Goal: Task Accomplishment & Management: Use online tool/utility

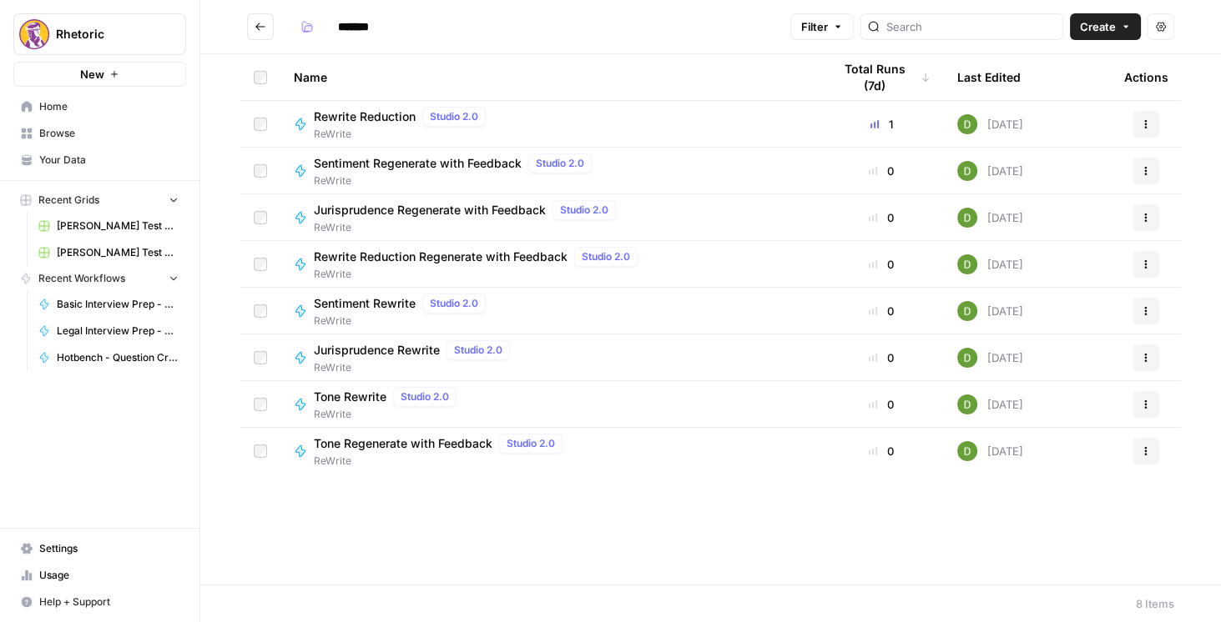
click at [259, 37] on button "Go back" at bounding box center [260, 26] width 27 height 27
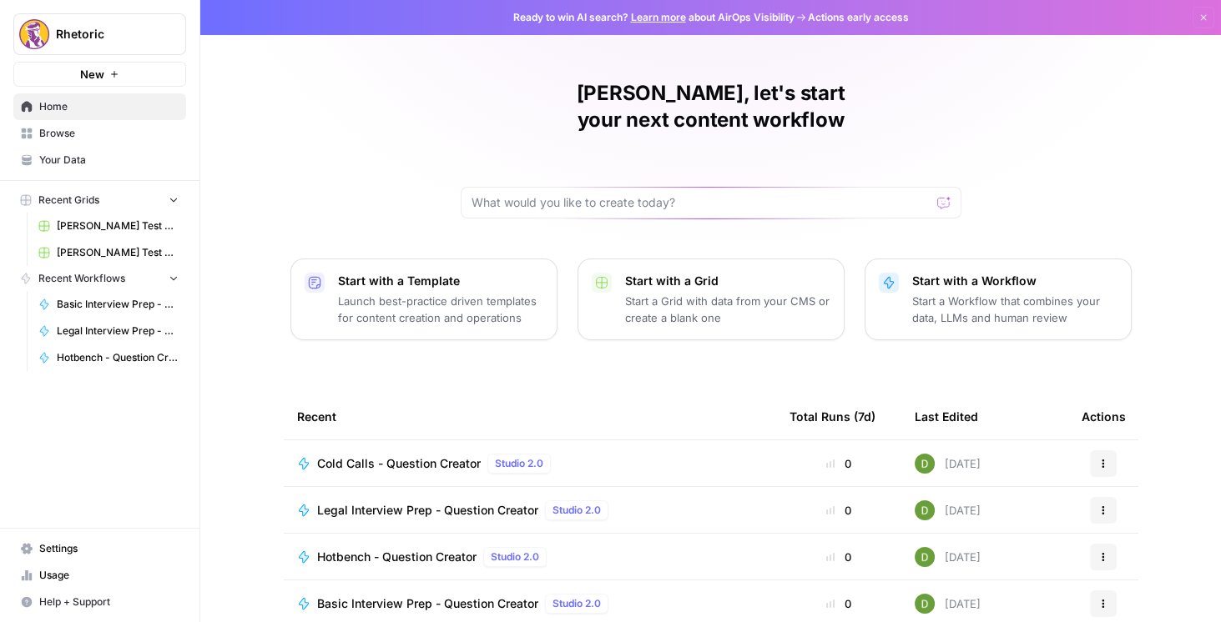
click at [748, 79] on div "[PERSON_NAME], let's start your next content workflow Start with a Template Lau…" at bounding box center [710, 397] width 1020 height 794
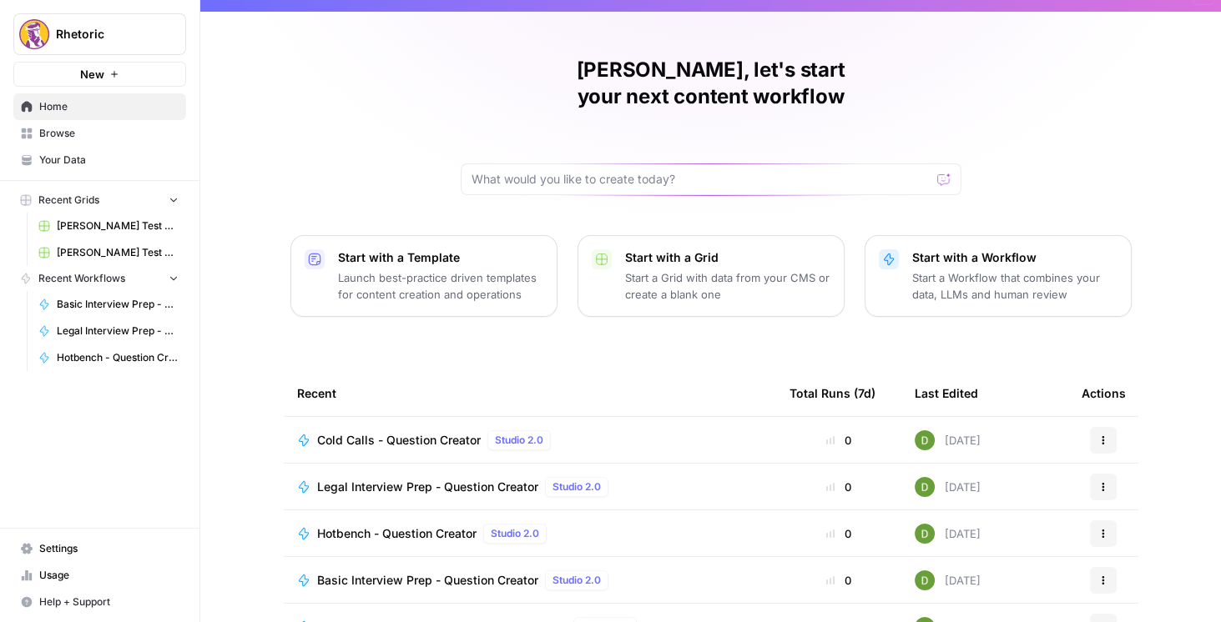
scroll to position [144, 0]
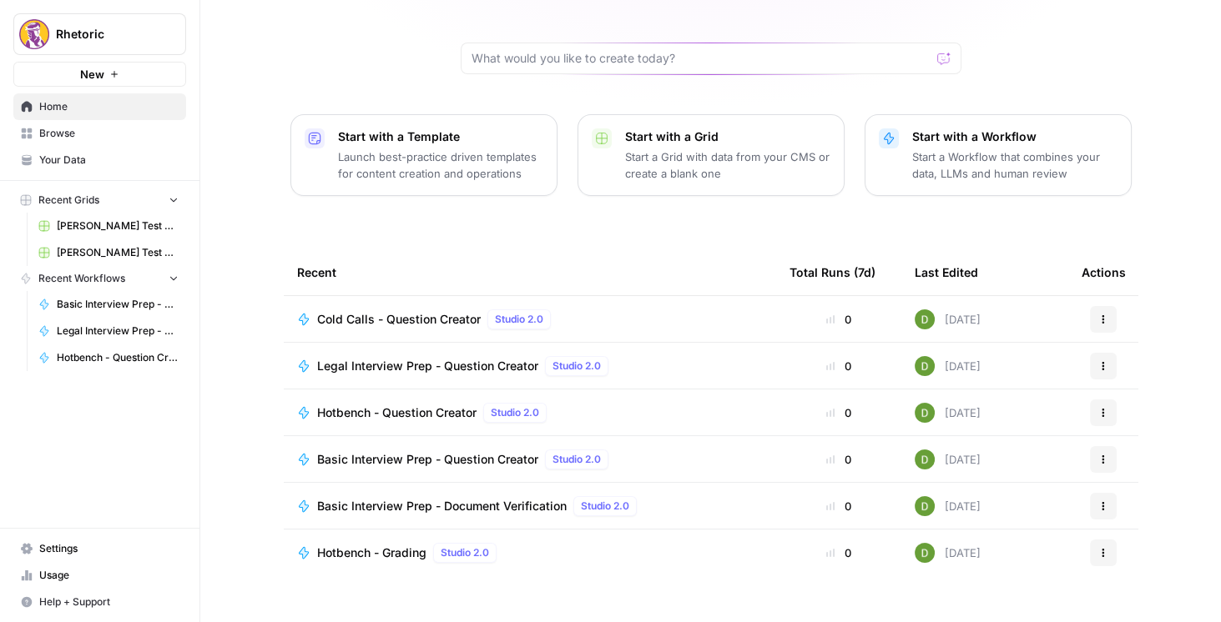
click at [67, 135] on span "Browse" at bounding box center [108, 133] width 139 height 15
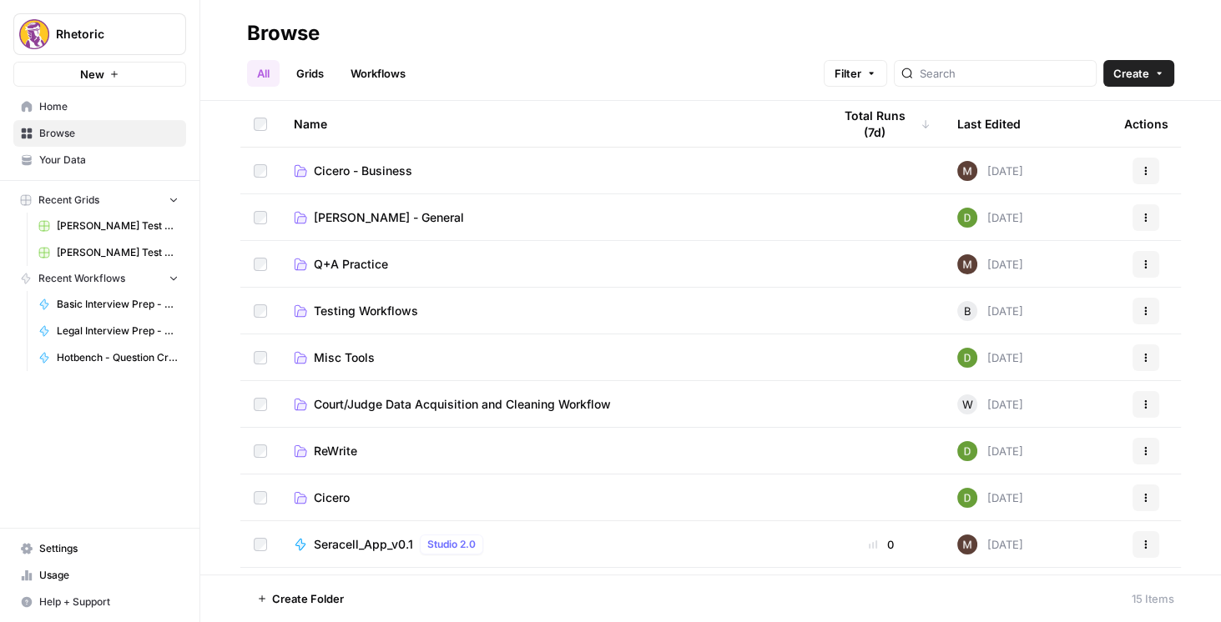
click at [323, 504] on span "Cicero" at bounding box center [332, 498] width 36 height 17
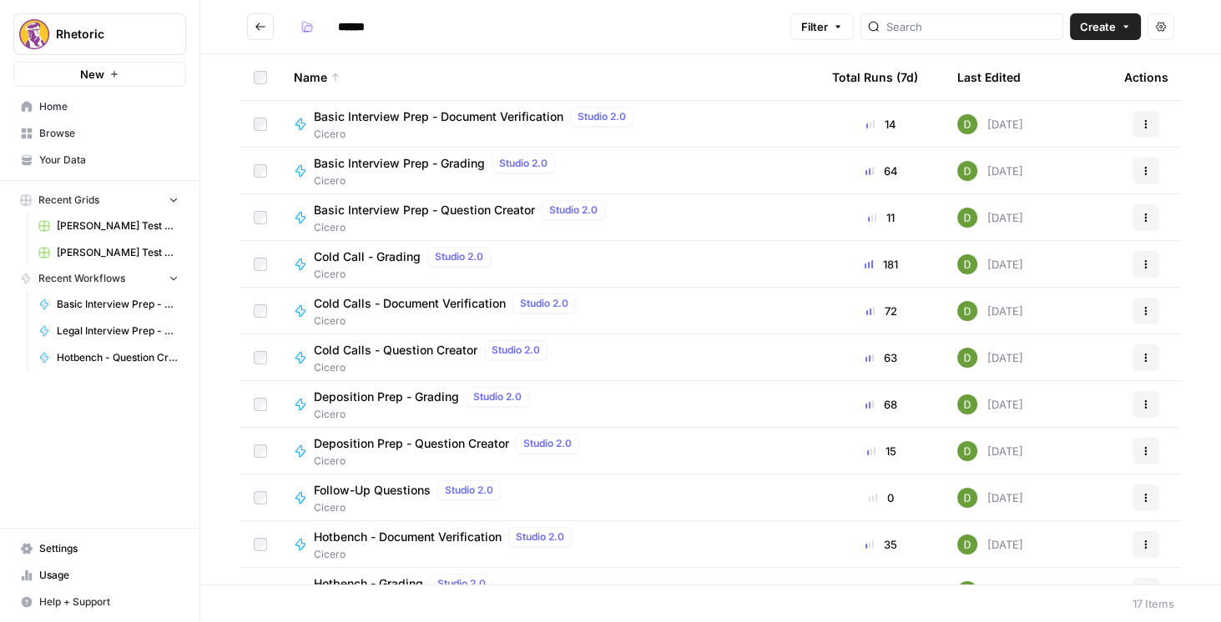
click at [451, 345] on span "Cold Calls - Question Creator" at bounding box center [396, 350] width 164 height 17
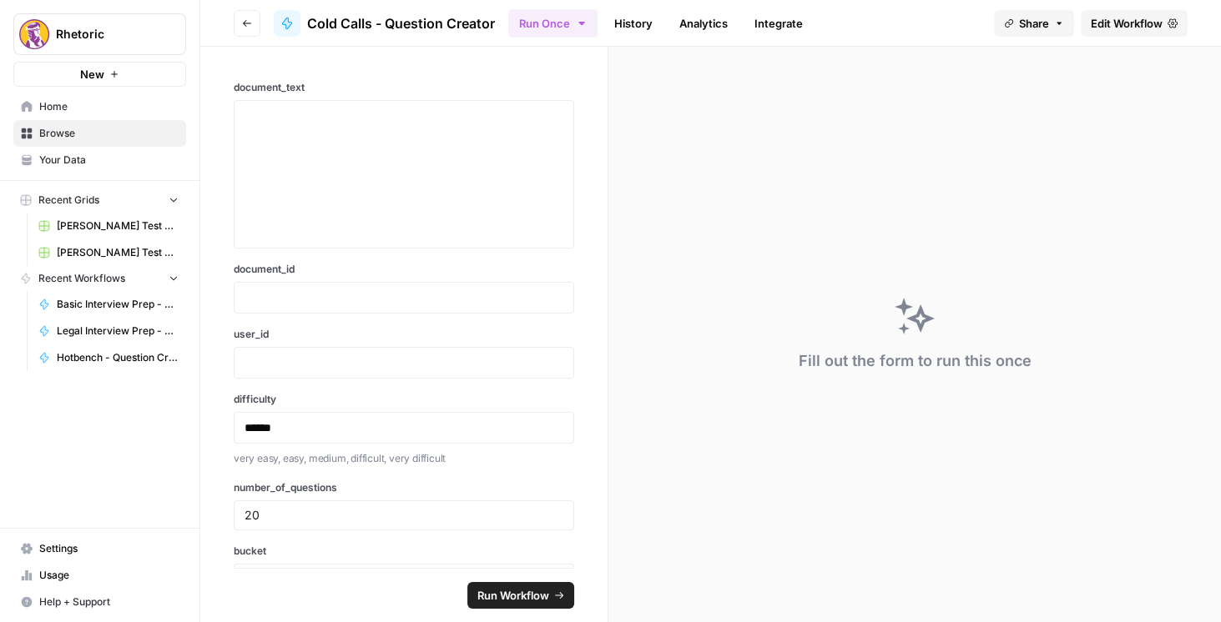
click at [1114, 23] on span "Edit Workflow" at bounding box center [1126, 23] width 72 height 17
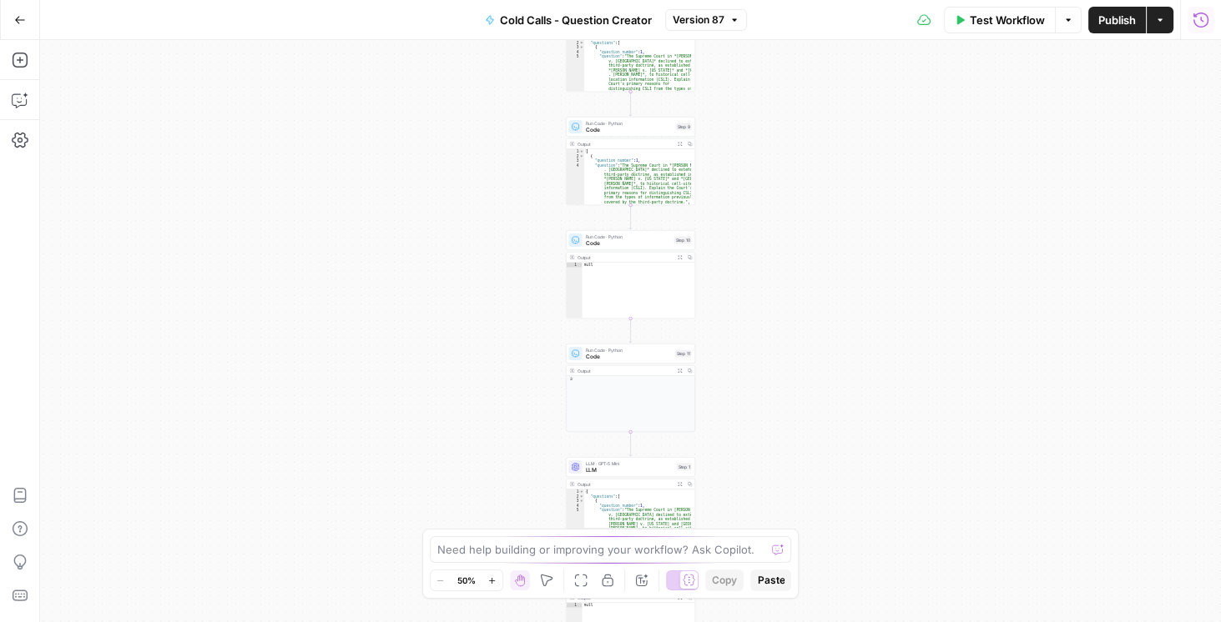
click at [1195, 31] on button "Run History" at bounding box center [1200, 20] width 27 height 27
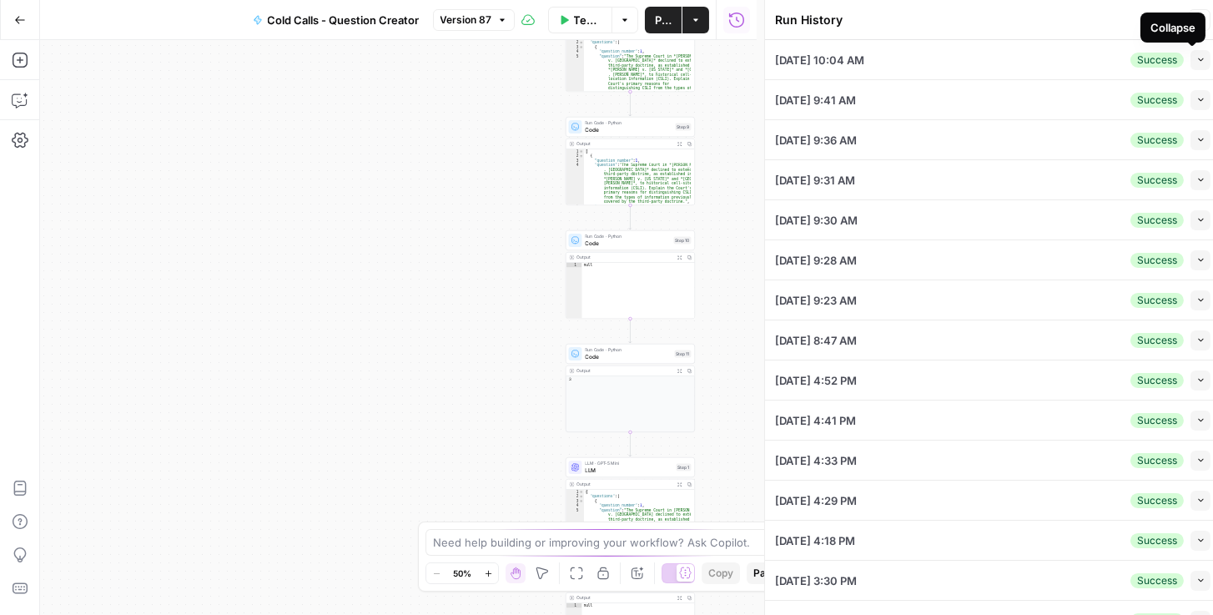
click at [1196, 58] on icon "button" at bounding box center [1200, 59] width 9 height 9
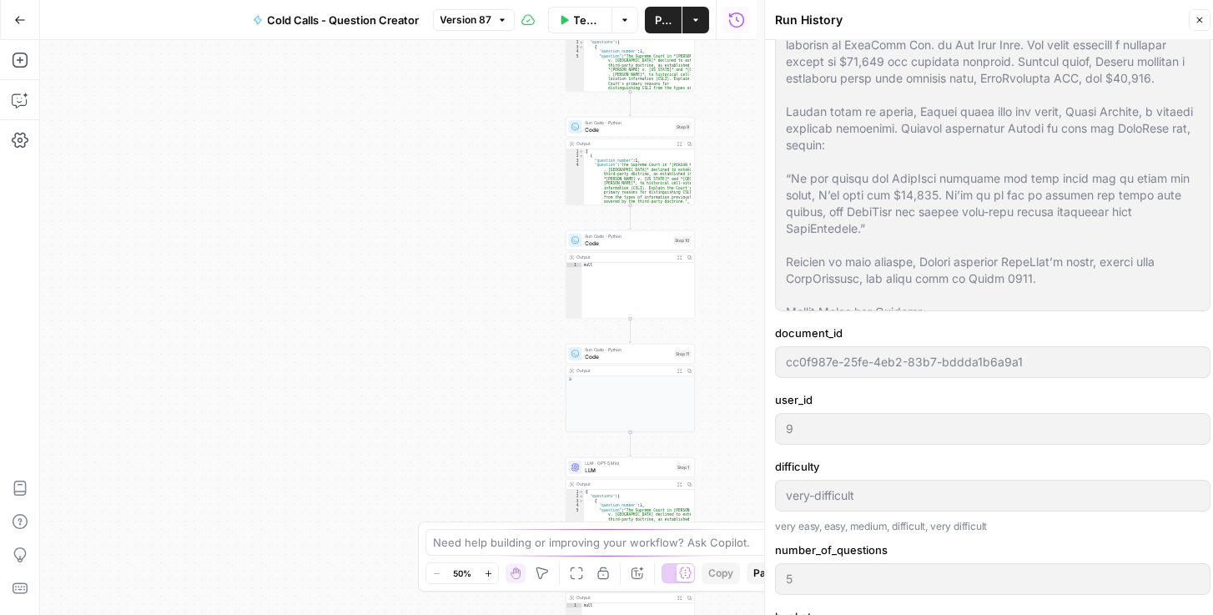
scroll to position [381, 0]
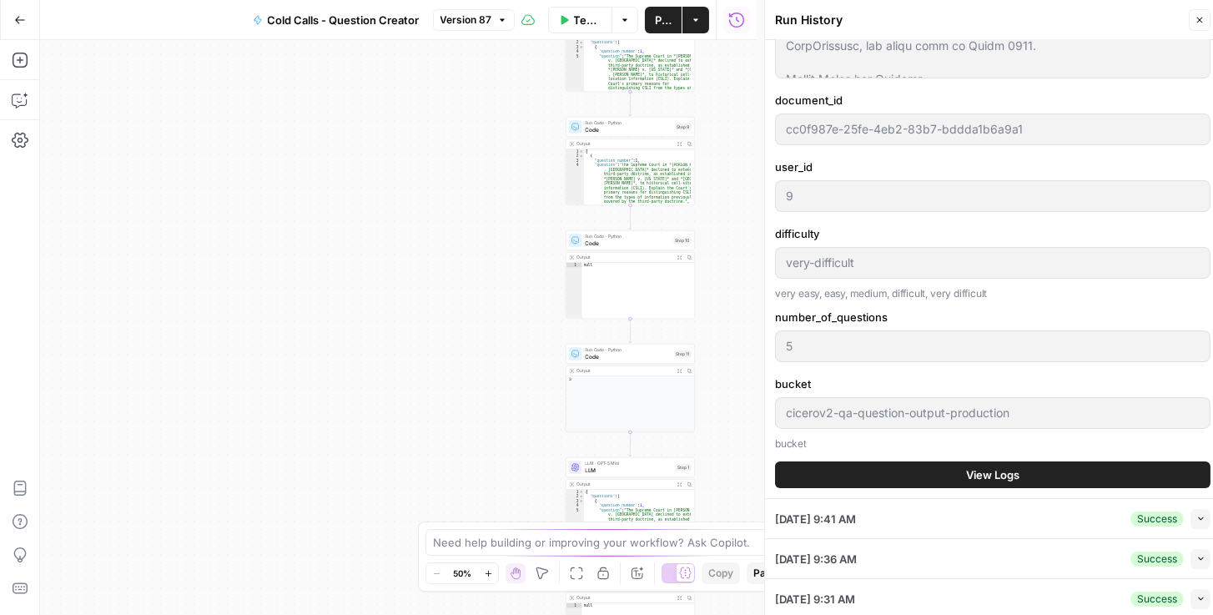
click at [975, 471] on span "View Logs" at bounding box center [992, 474] width 53 height 17
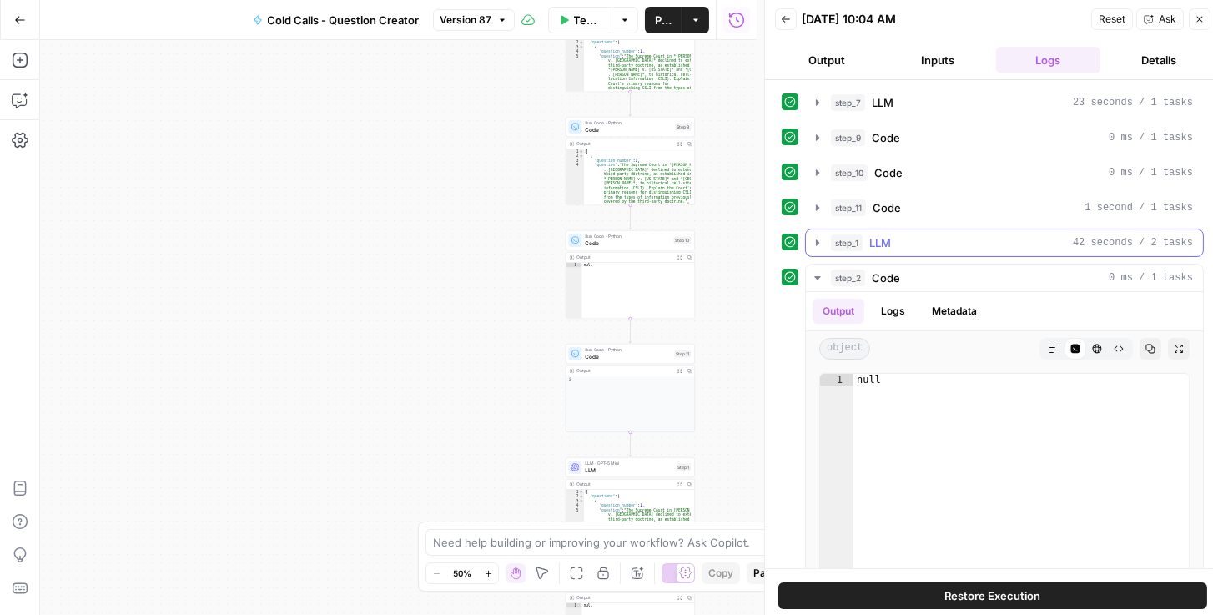
click at [821, 244] on icon "button" at bounding box center [817, 242] width 13 height 13
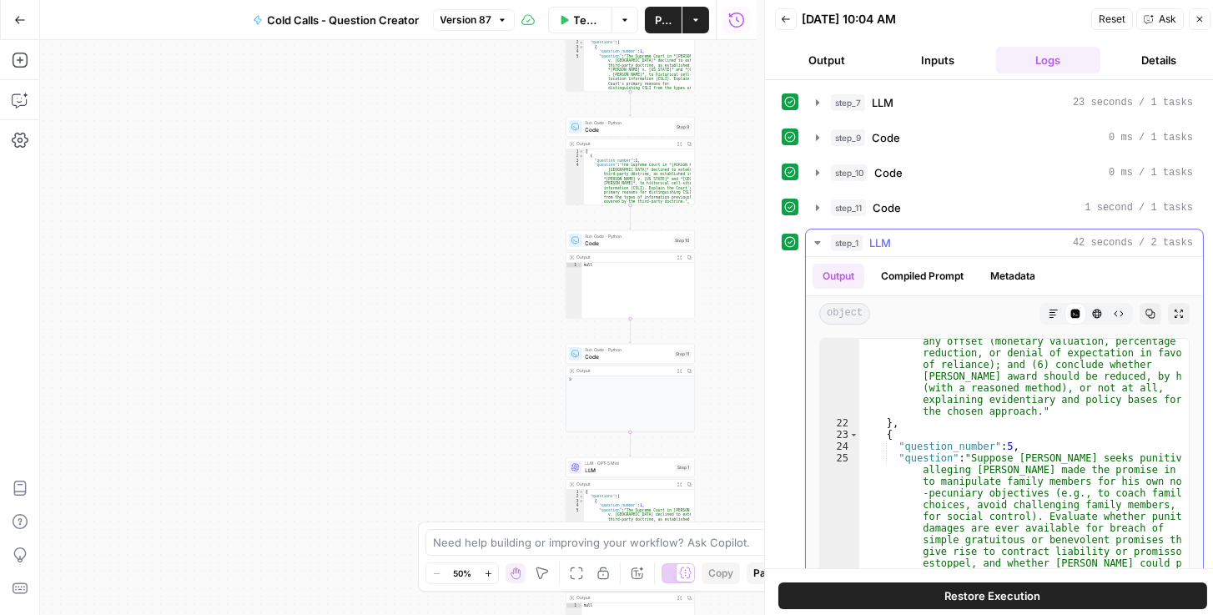
scroll to position [2860, 0]
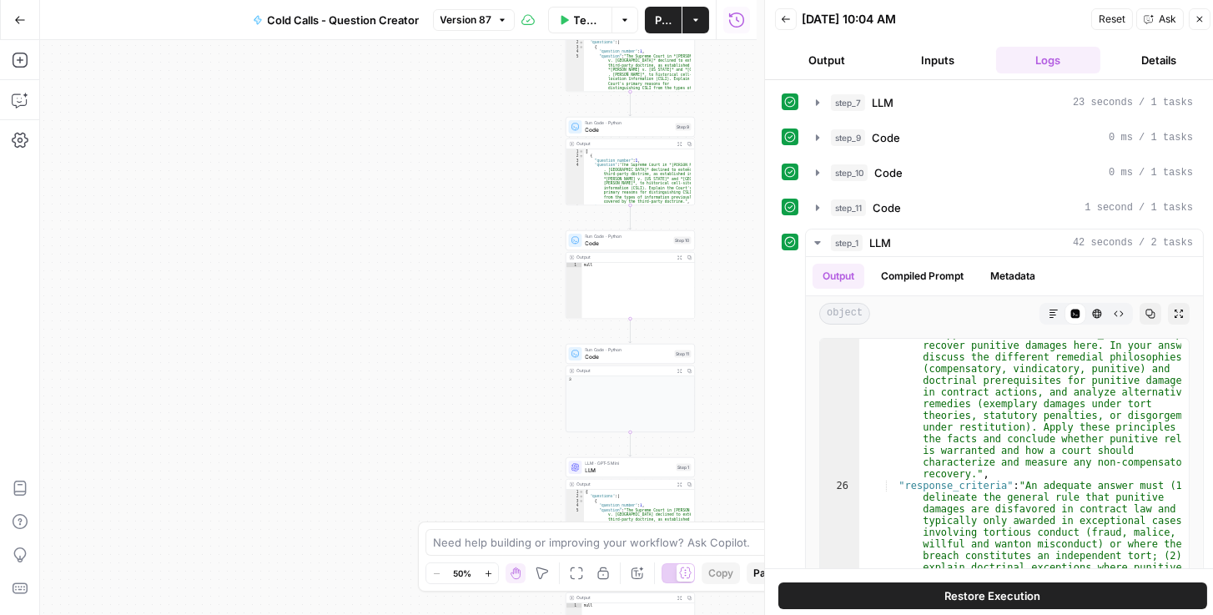
drag, startPoint x: 845, startPoint y: 60, endPoint x: 873, endPoint y: 62, distance: 27.6
click at [846, 60] on button "Output" at bounding box center [827, 60] width 104 height 27
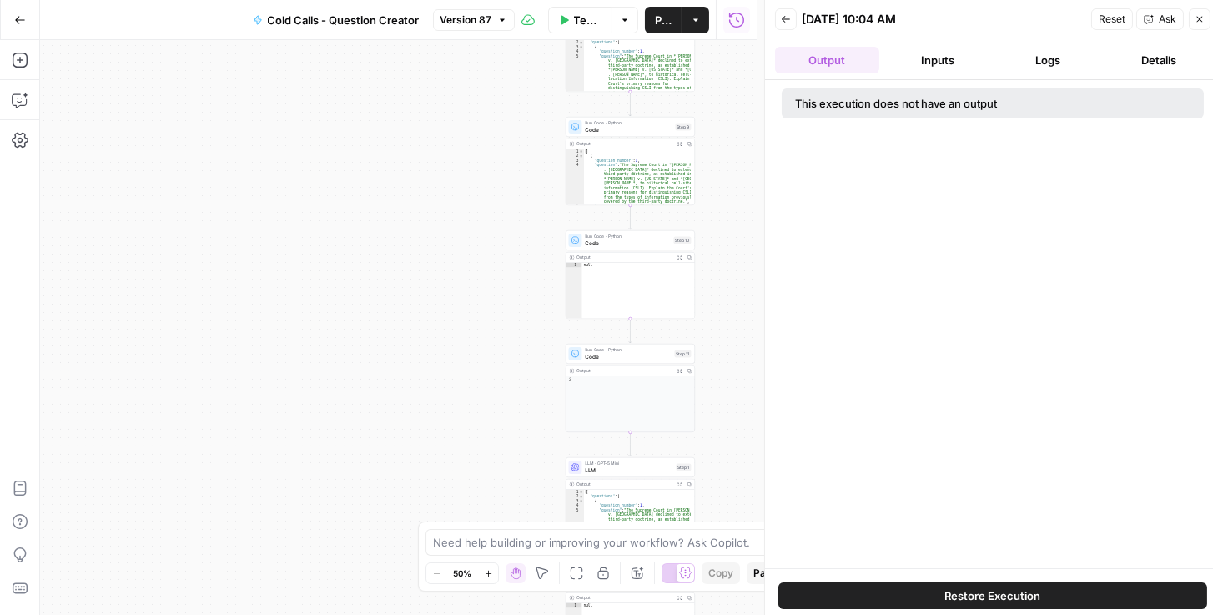
click at [929, 60] on button "Inputs" at bounding box center [938, 60] width 104 height 27
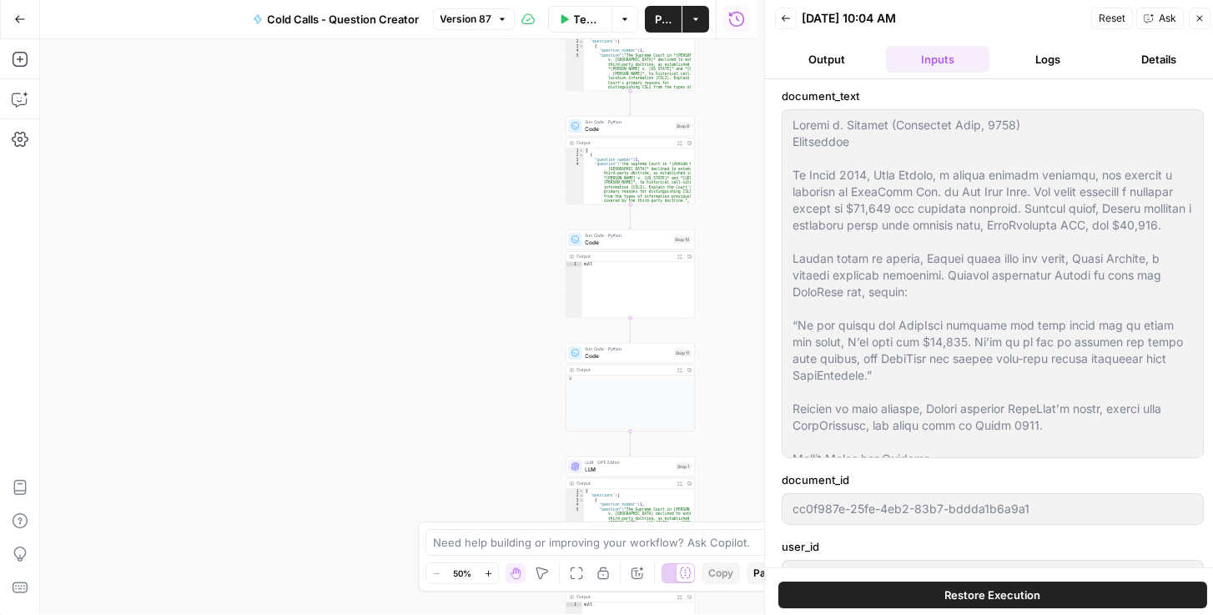
scroll to position [0, 0]
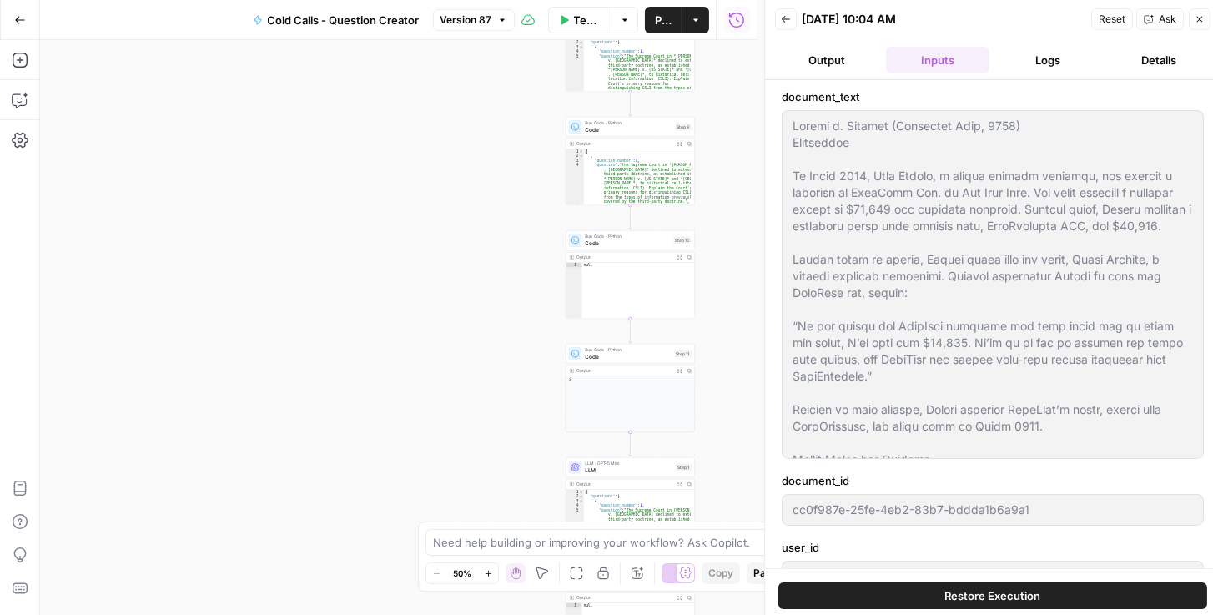
click at [839, 61] on button "Output" at bounding box center [827, 60] width 104 height 27
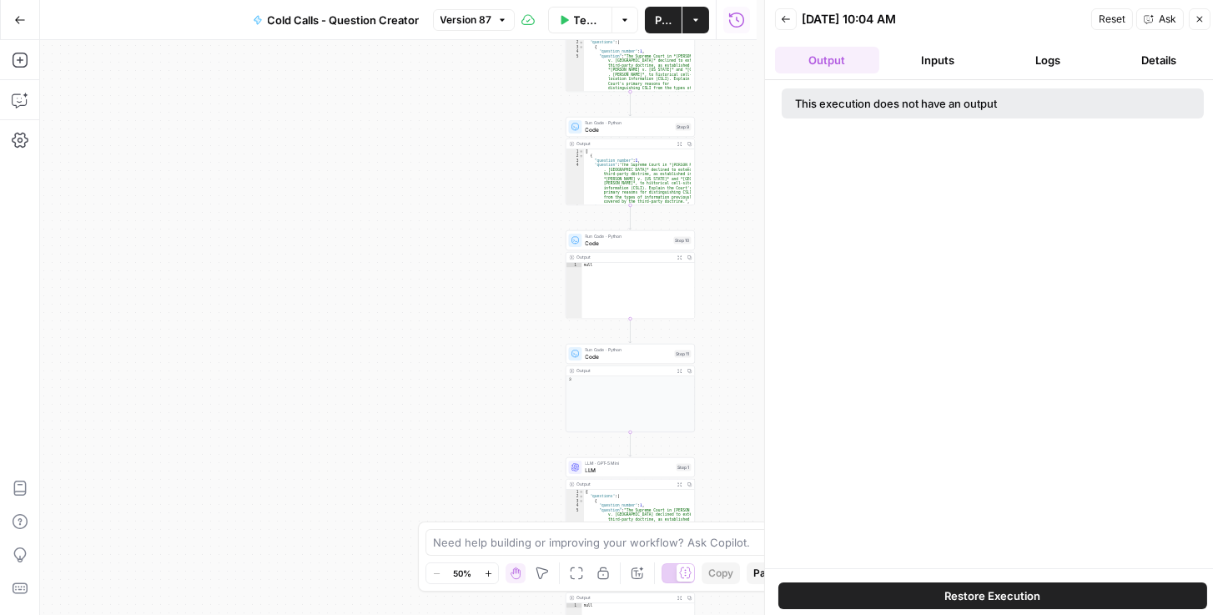
drag, startPoint x: 915, startPoint y: 58, endPoint x: 986, endPoint y: 58, distance: 70.9
click at [918, 58] on button "Inputs" at bounding box center [938, 60] width 104 height 27
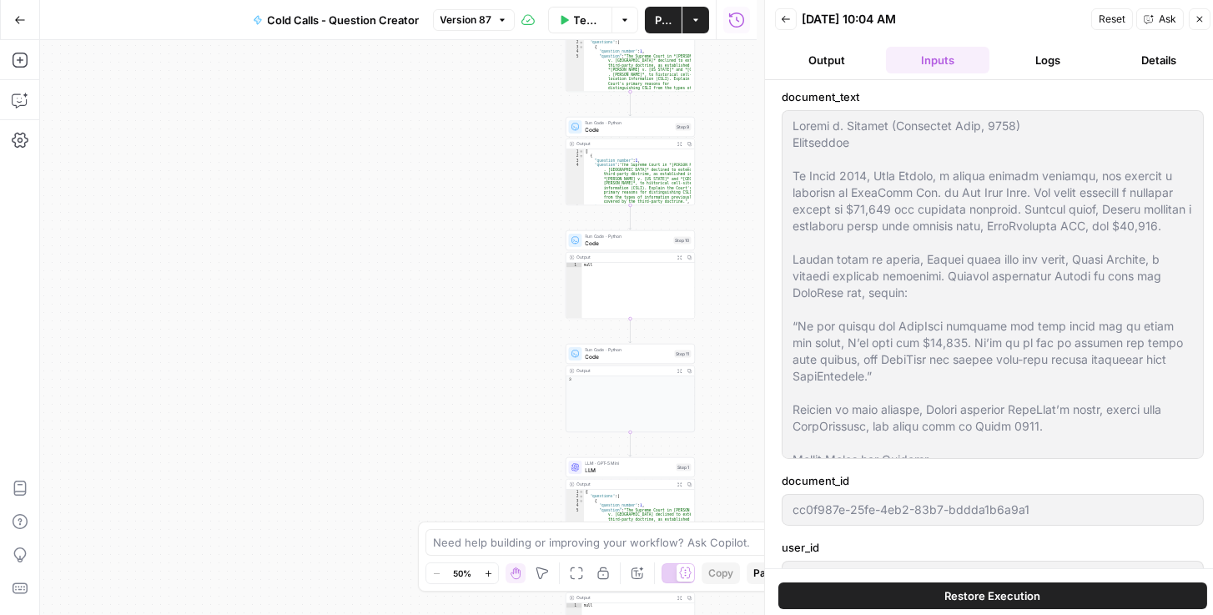
click at [1065, 54] on button "Logs" at bounding box center [1048, 60] width 104 height 27
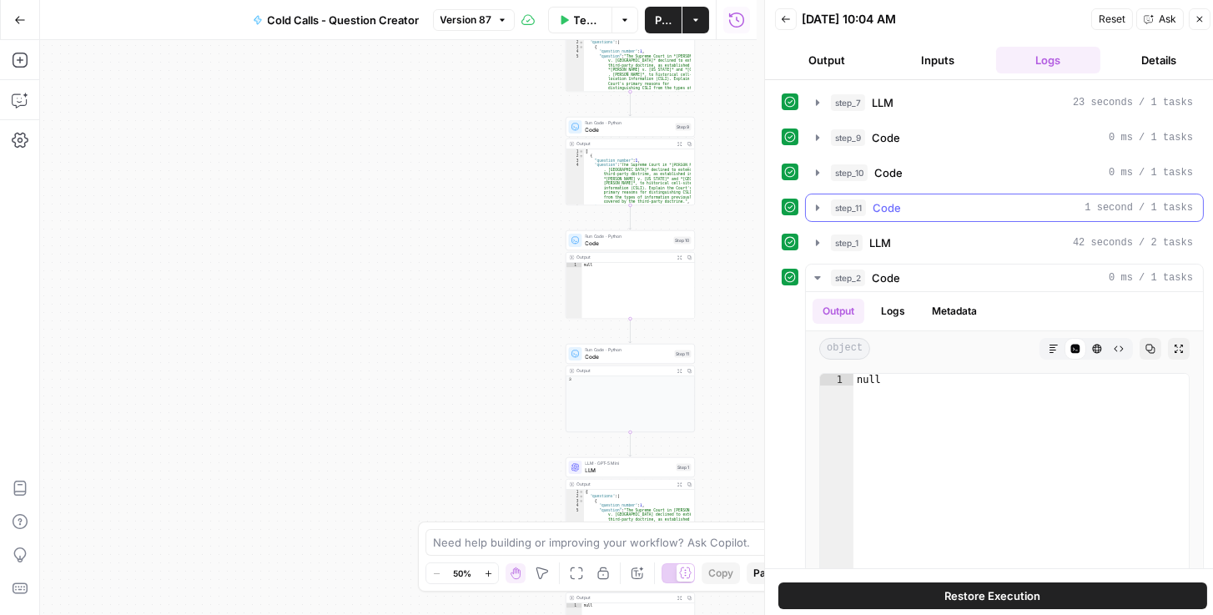
click at [819, 204] on icon "button" at bounding box center [817, 207] width 13 height 13
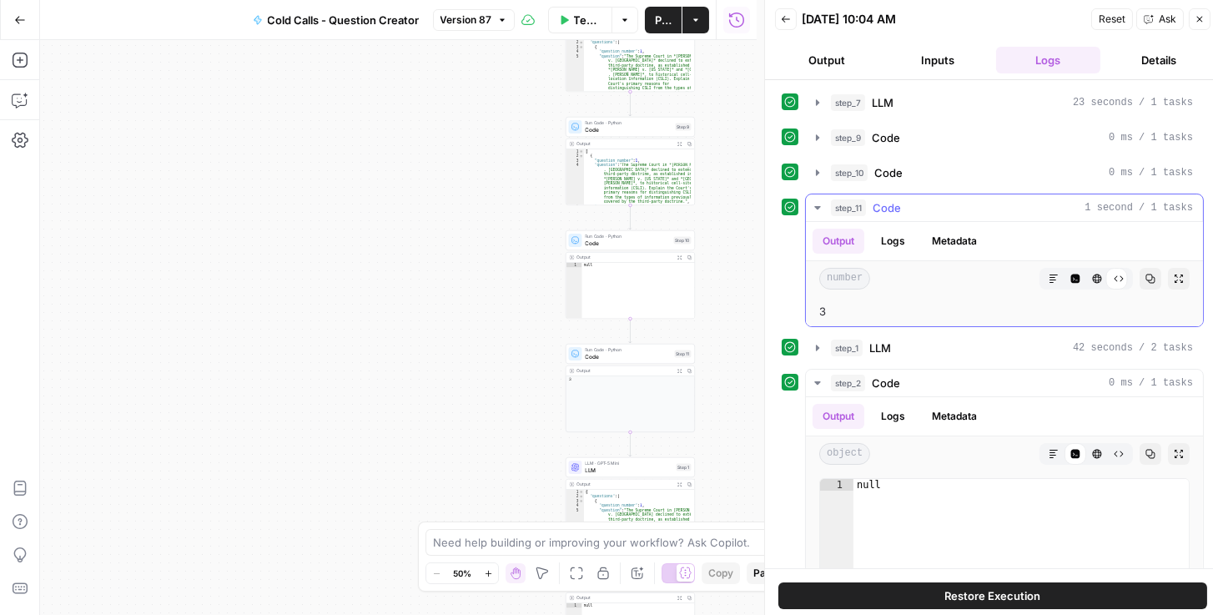
click at [821, 203] on icon "button" at bounding box center [817, 207] width 13 height 13
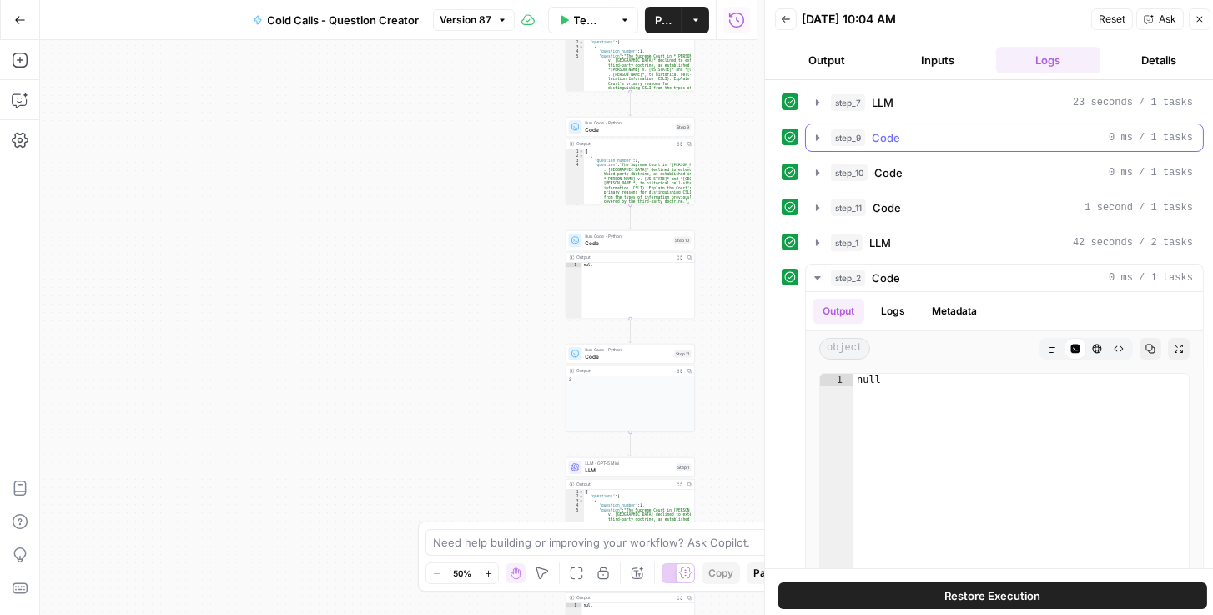
click at [821, 133] on icon "button" at bounding box center [817, 137] width 13 height 13
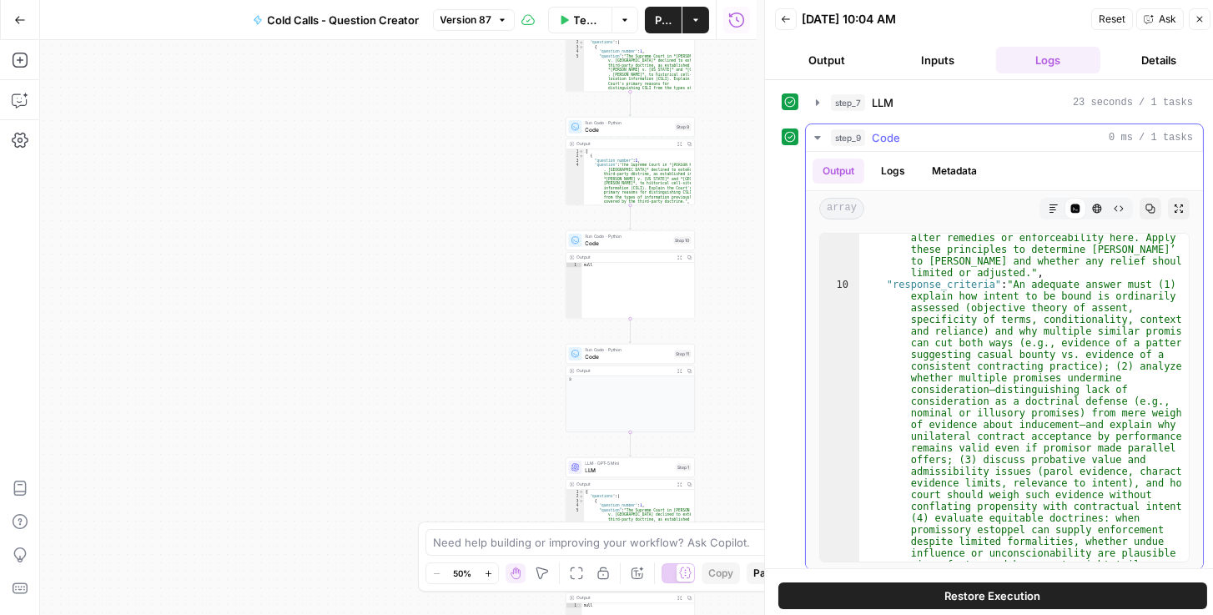
scroll to position [908, 0]
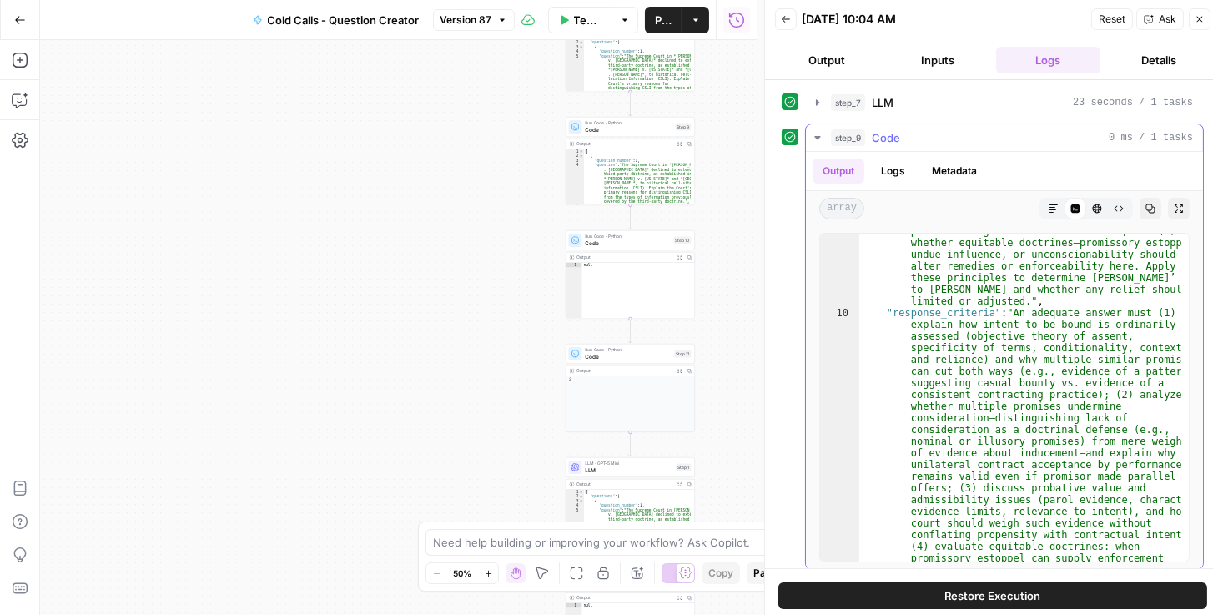
click at [818, 138] on icon "button" at bounding box center [817, 137] width 13 height 13
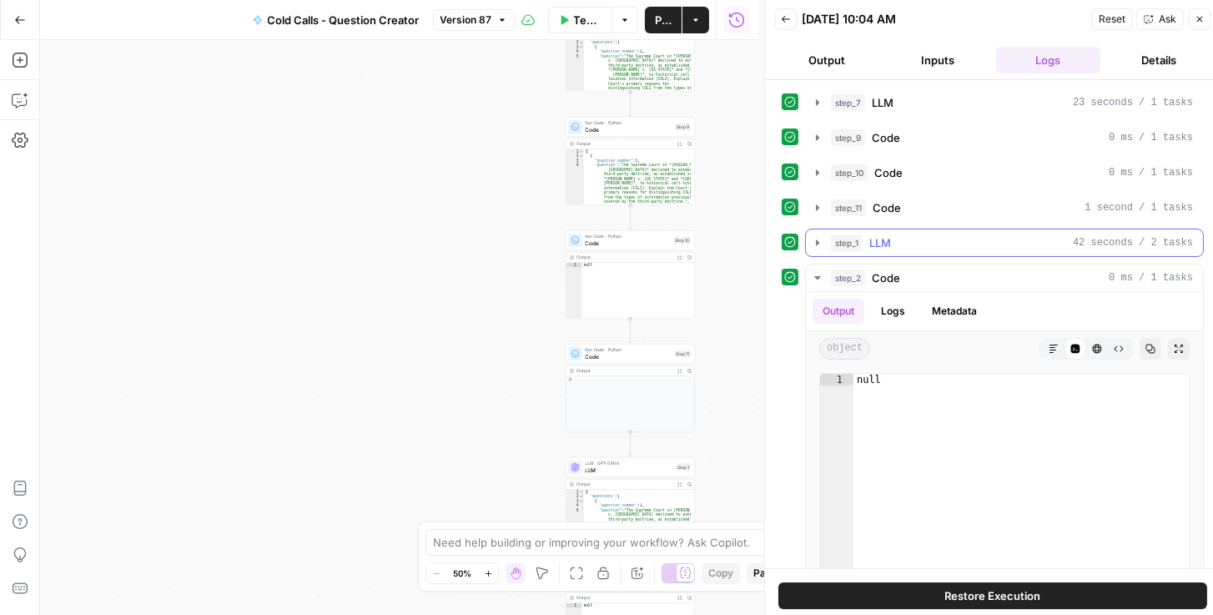
click at [814, 245] on icon "button" at bounding box center [817, 242] width 13 height 13
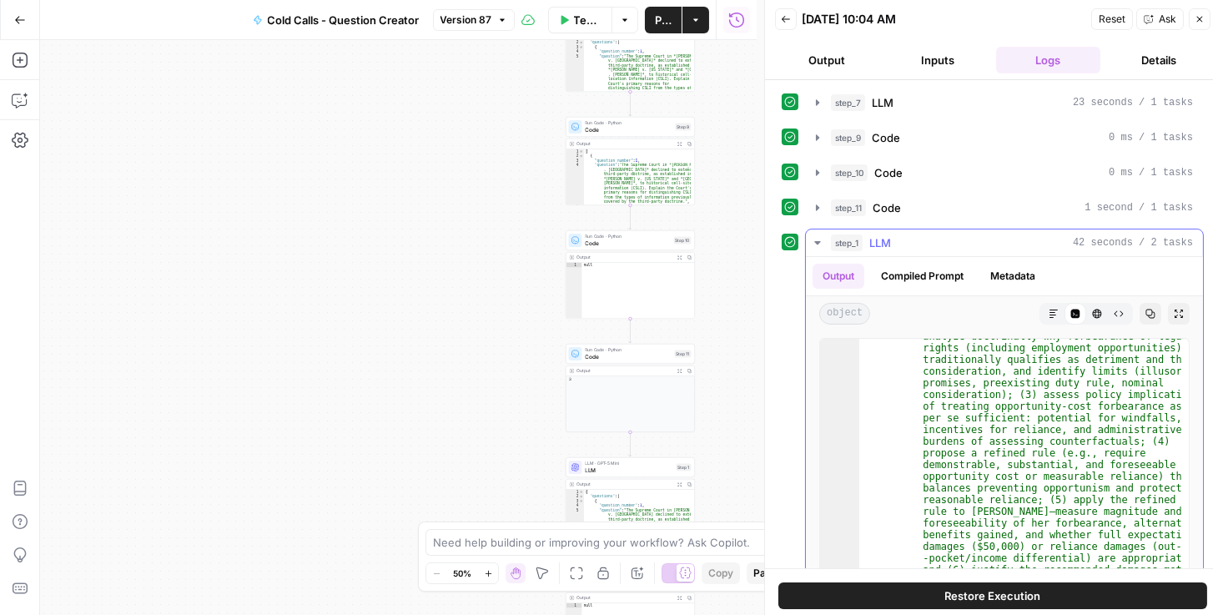
scroll to position [1830, 0]
click at [818, 246] on icon "button" at bounding box center [817, 242] width 13 height 13
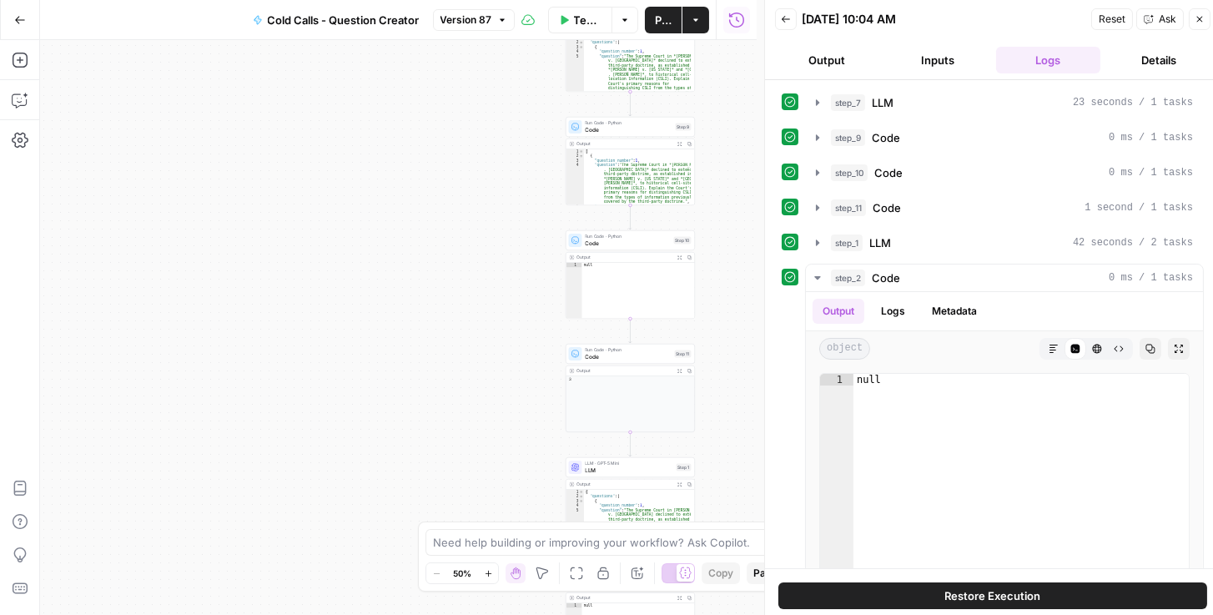
click at [847, 28] on div "Back [DATE] 10:04 AM Reset Ask Close" at bounding box center [992, 19] width 435 height 25
click at [10, 27] on button "Go Back" at bounding box center [20, 20] width 30 height 30
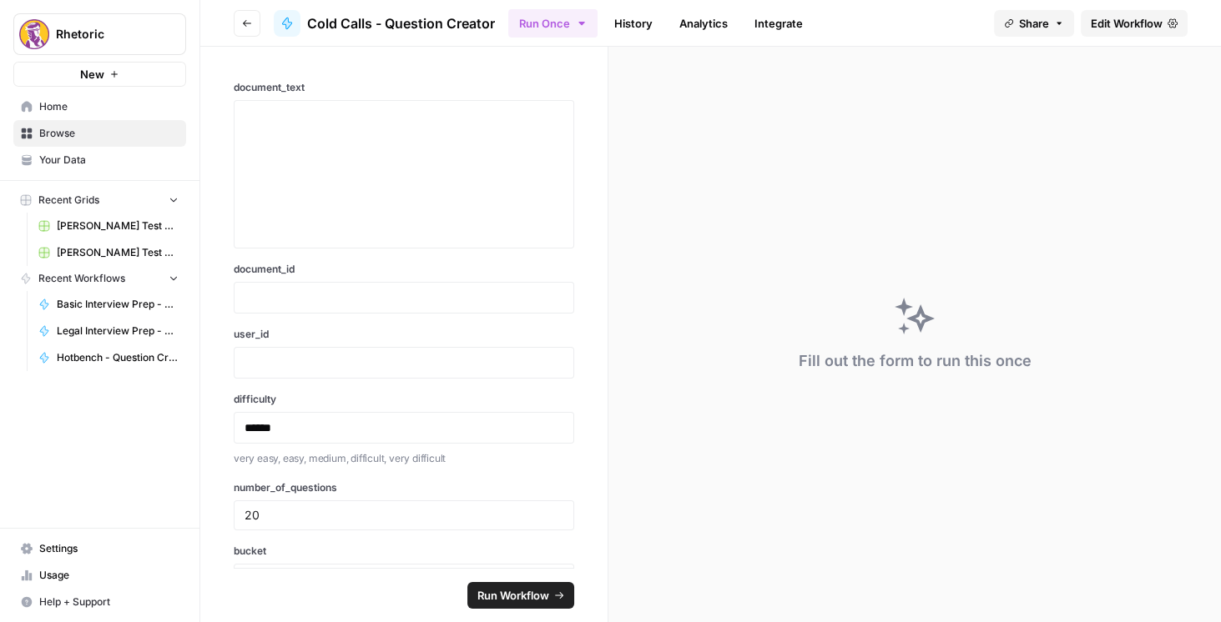
click at [250, 31] on button "Go back" at bounding box center [247, 23] width 27 height 27
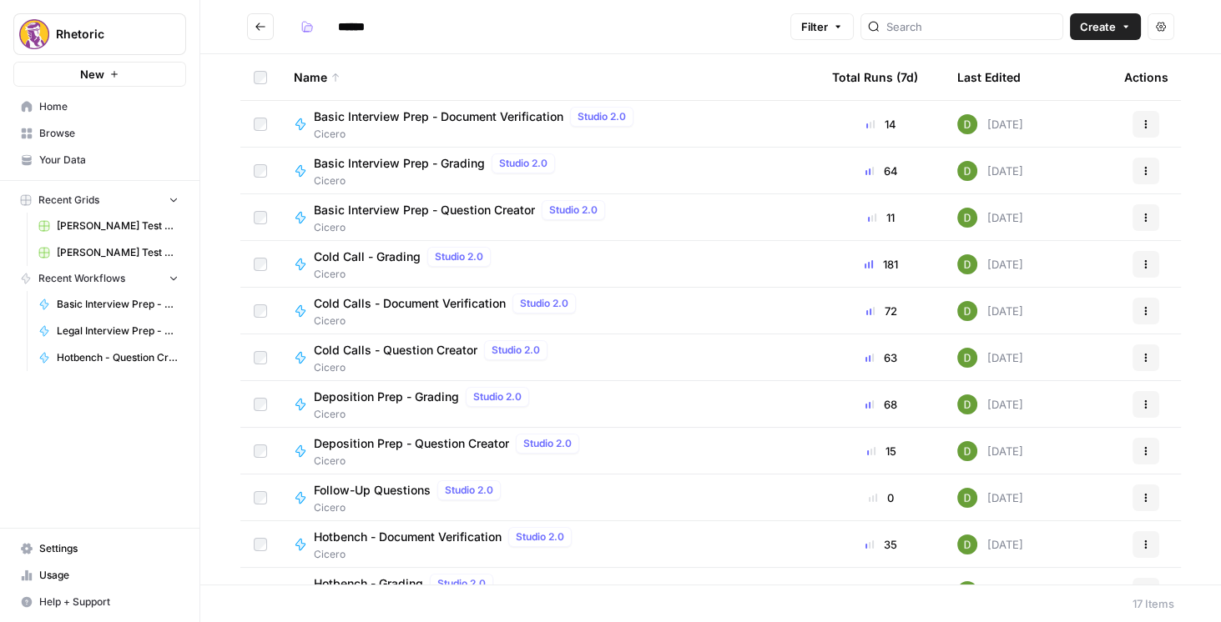
click at [378, 259] on span "Cold Call - Grading" at bounding box center [367, 257] width 107 height 17
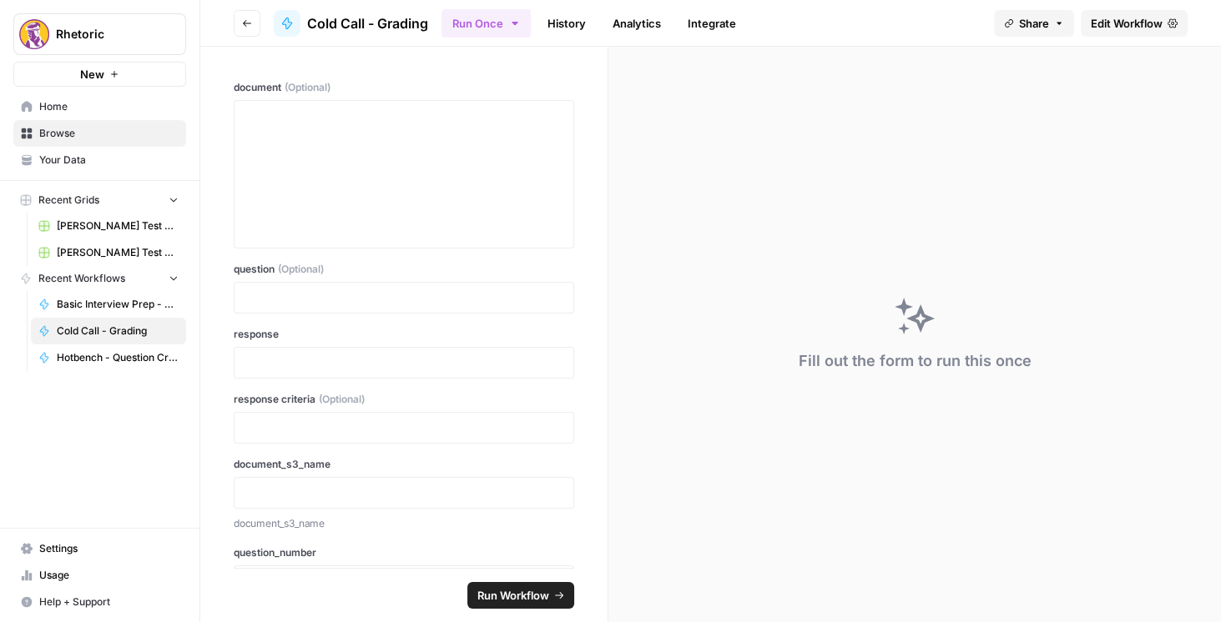
click at [1124, 30] on span "Edit Workflow" at bounding box center [1126, 23] width 72 height 17
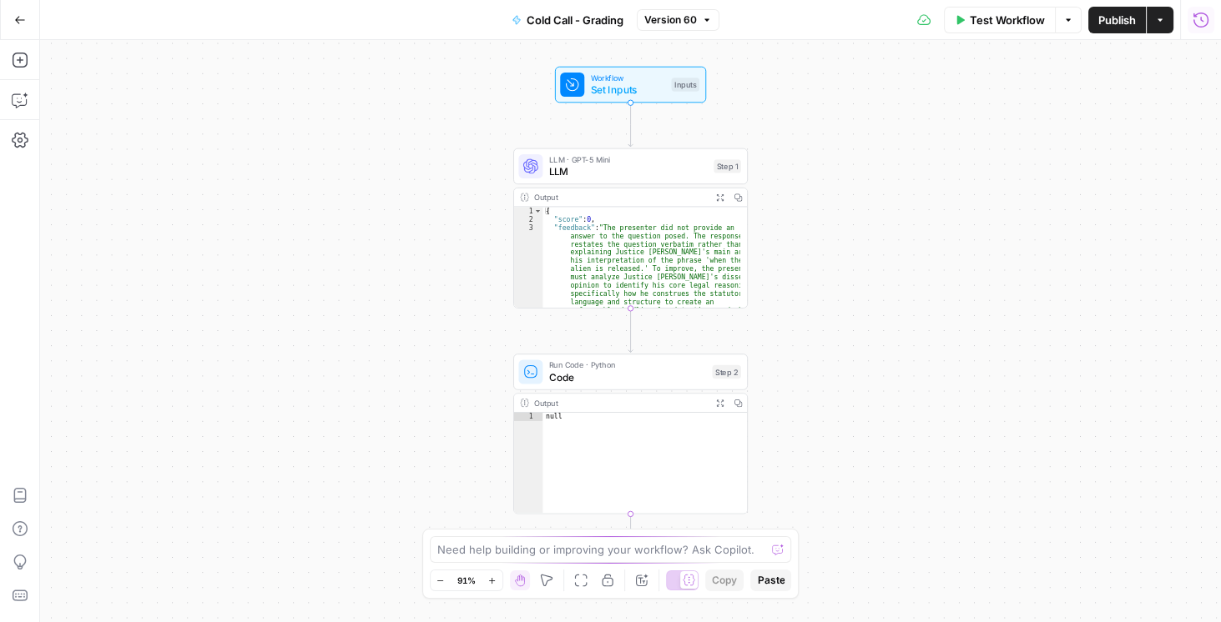
click at [1196, 25] on icon "button" at bounding box center [1200, 19] width 15 height 15
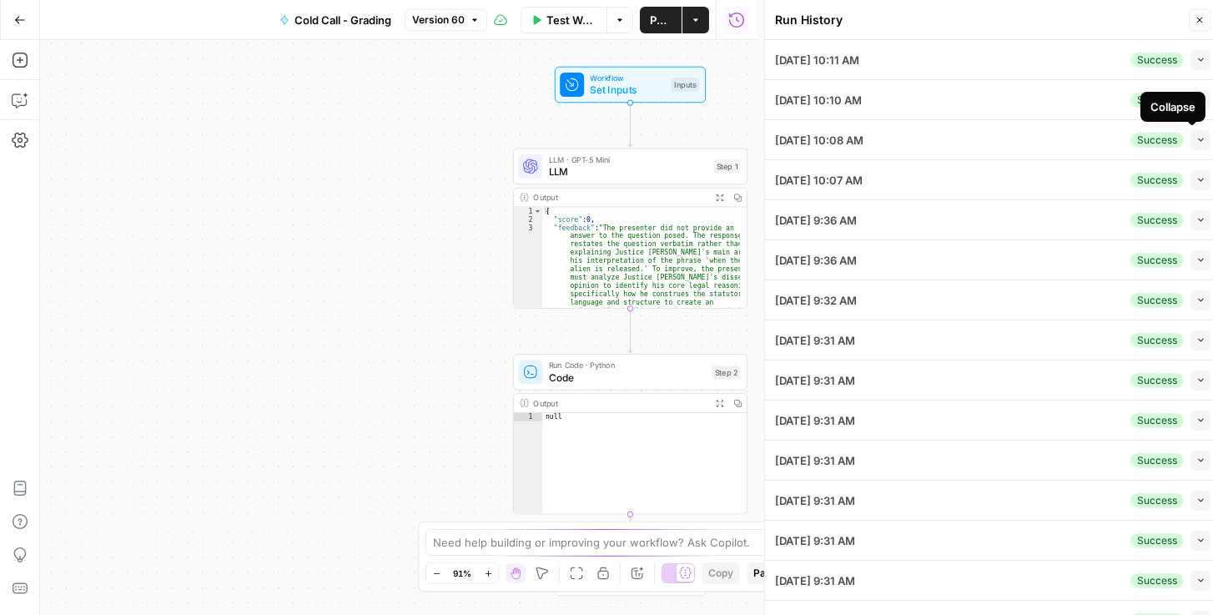
click at [1196, 136] on icon "button" at bounding box center [1200, 139] width 9 height 9
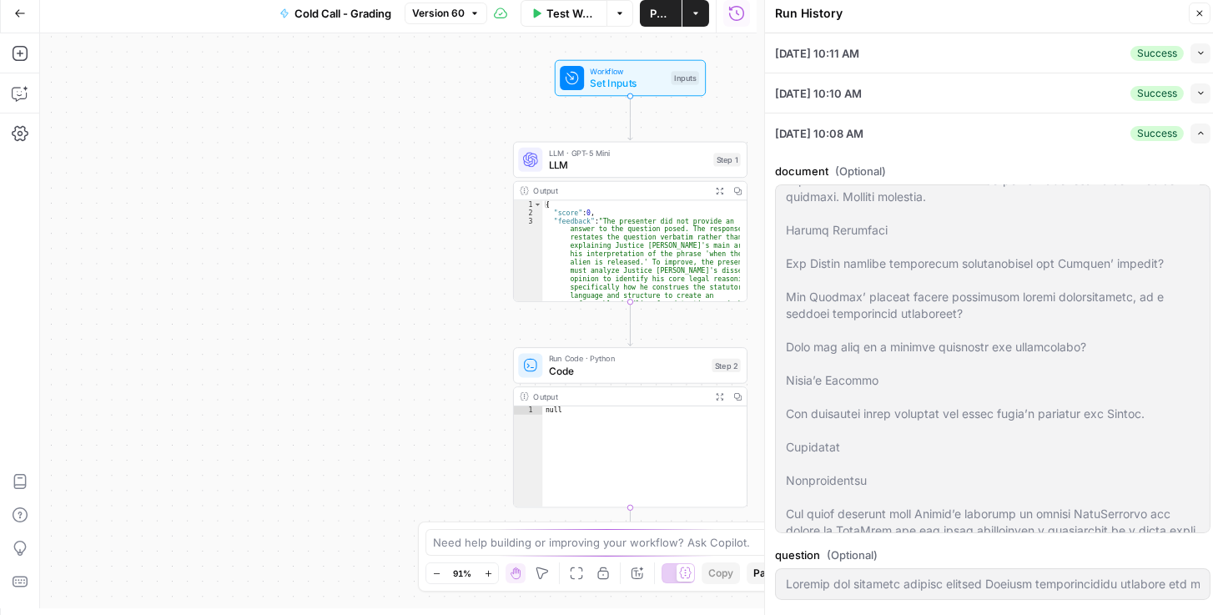
scroll to position [763, 0]
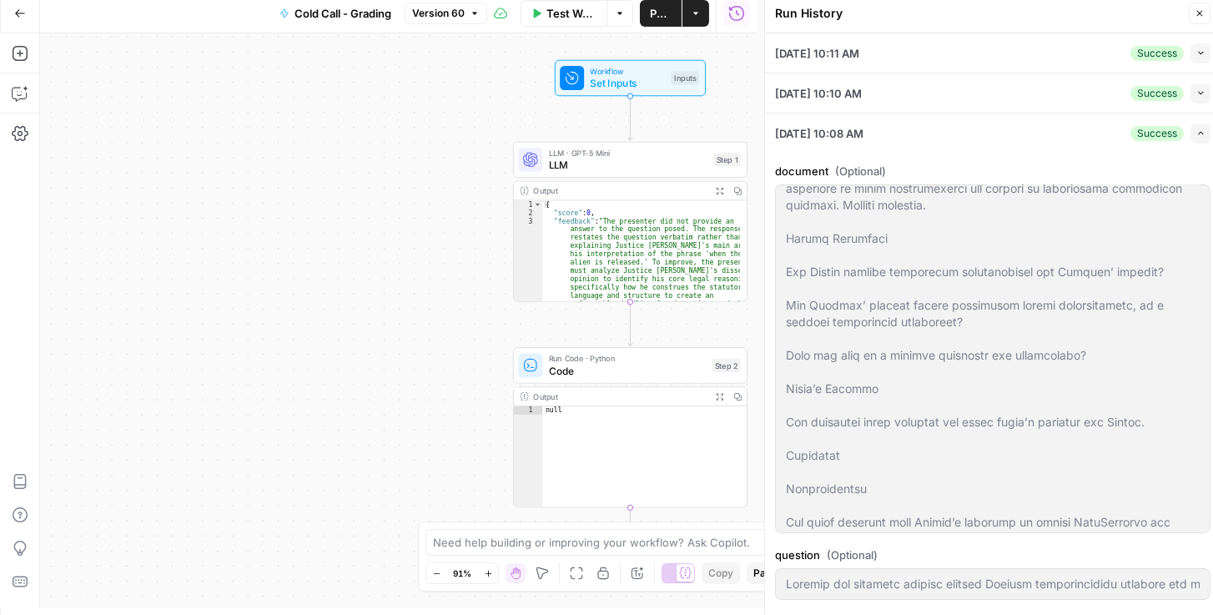
click at [1191, 95] on button "Collapse" at bounding box center [1201, 93] width 20 height 20
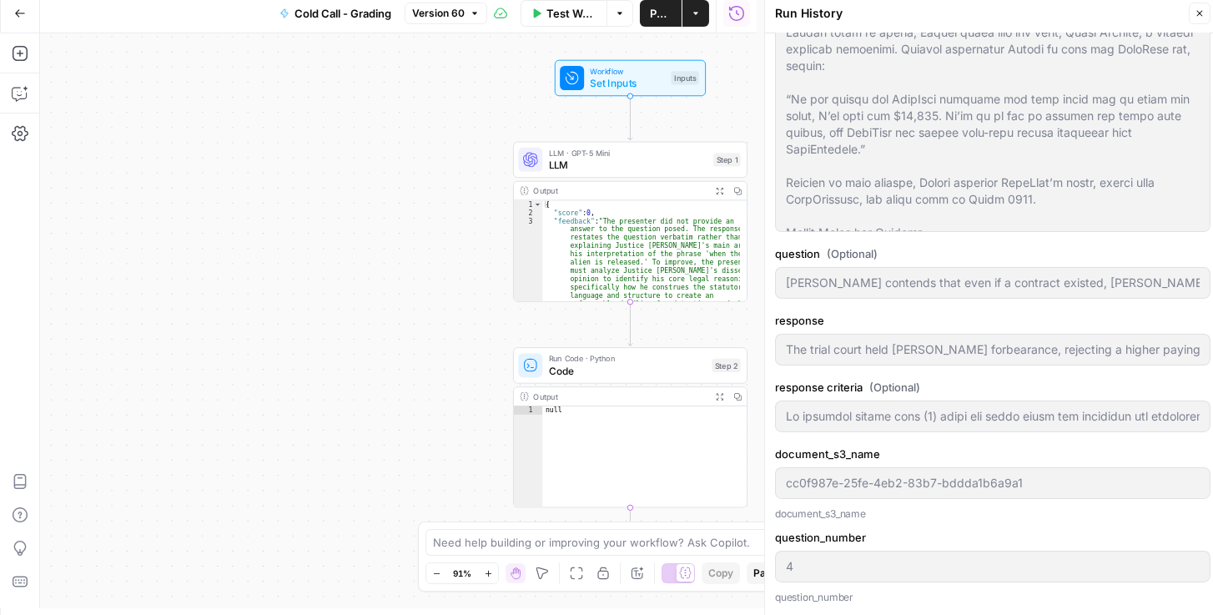
scroll to position [381, 0]
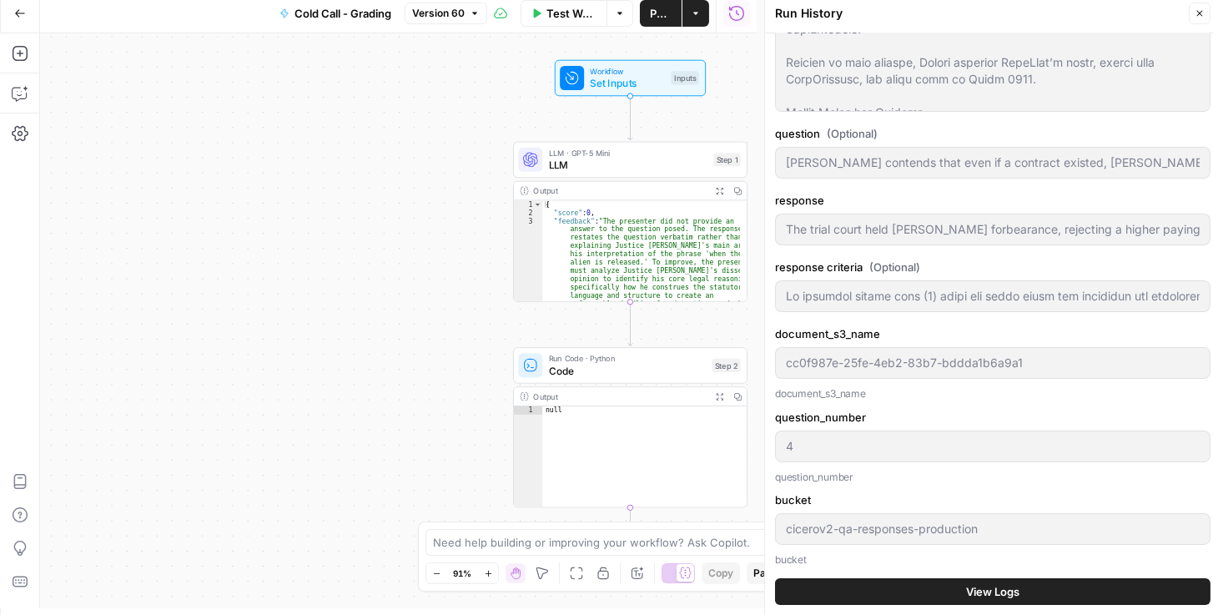
click at [753, 318] on div "Workflow Set Inputs Inputs LLM · GPT-5 Mini LLM Step 1 Output Expand Output Cop…" at bounding box center [398, 320] width 717 height 575
click at [18, 13] on icon "button" at bounding box center [20, 14] width 12 height 12
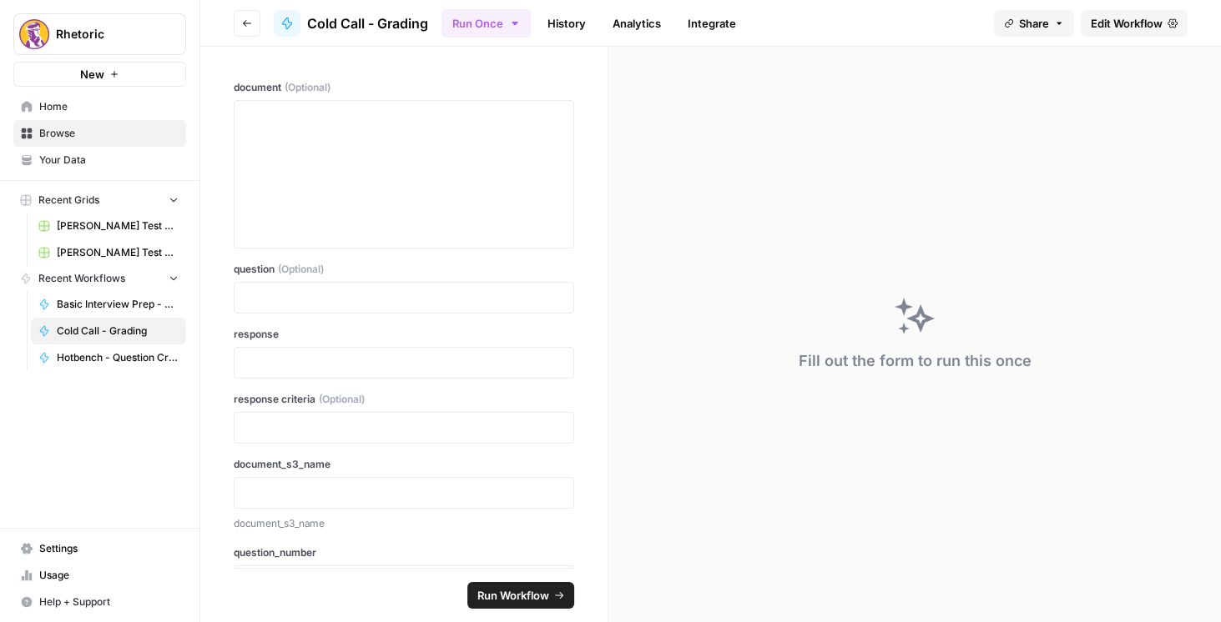
click at [249, 22] on icon "button" at bounding box center [247, 23] width 10 height 10
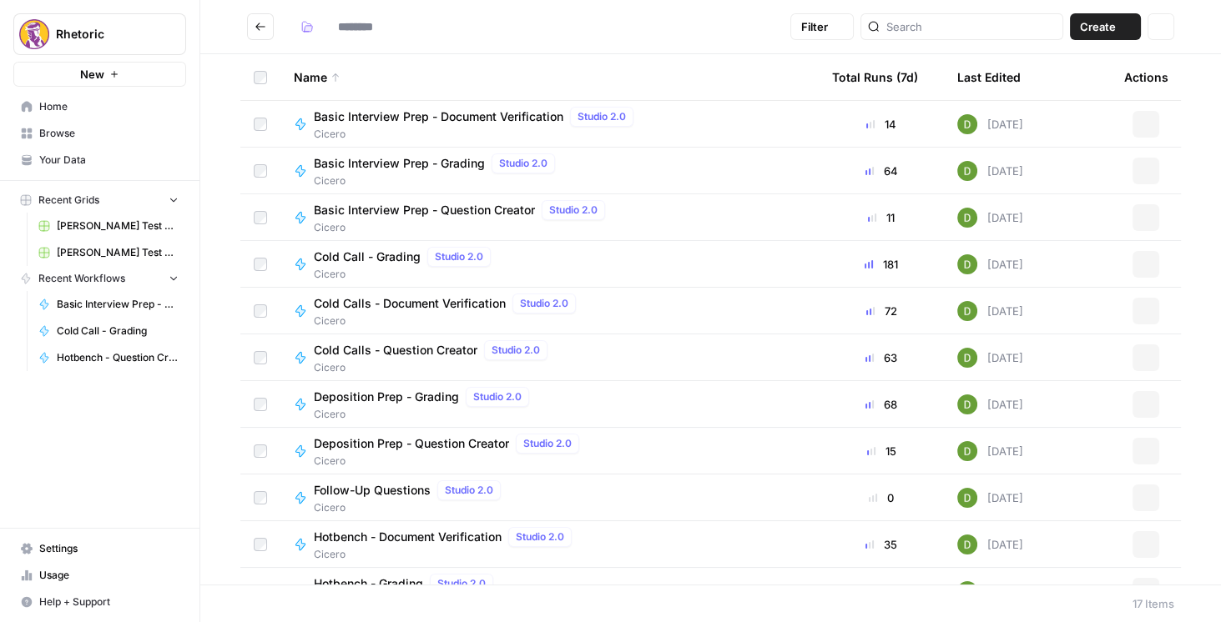
type input "******"
click at [458, 213] on span "Basic Interview Prep - Question Creator" at bounding box center [424, 210] width 221 height 17
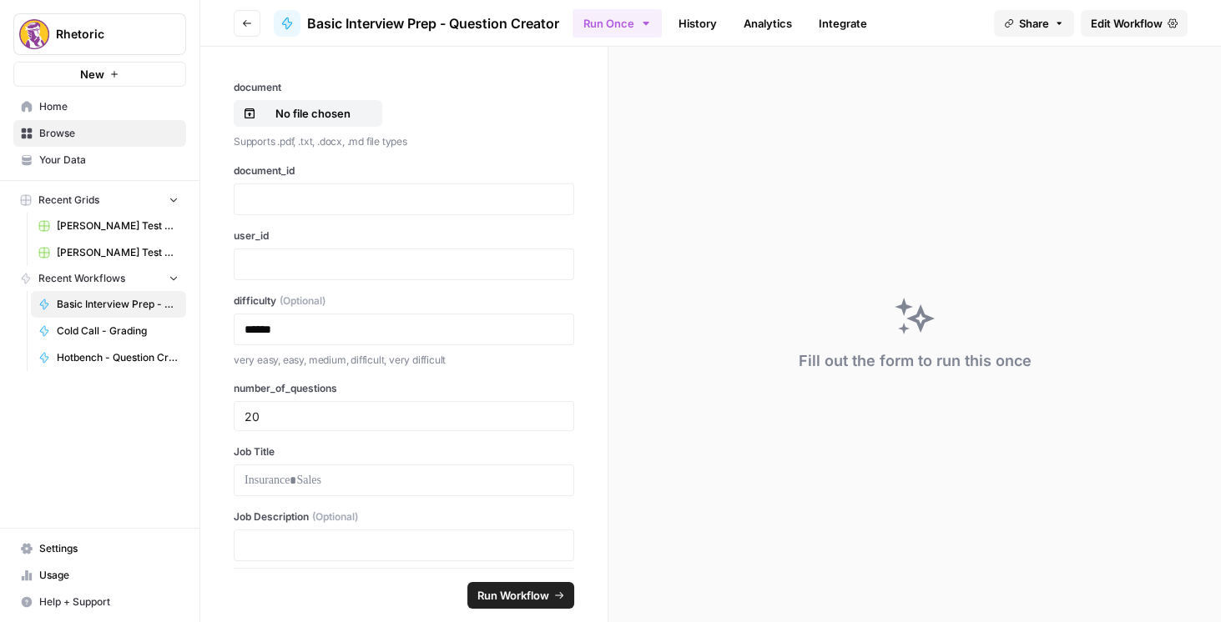
click at [1121, 27] on span "Edit Workflow" at bounding box center [1126, 23] width 72 height 17
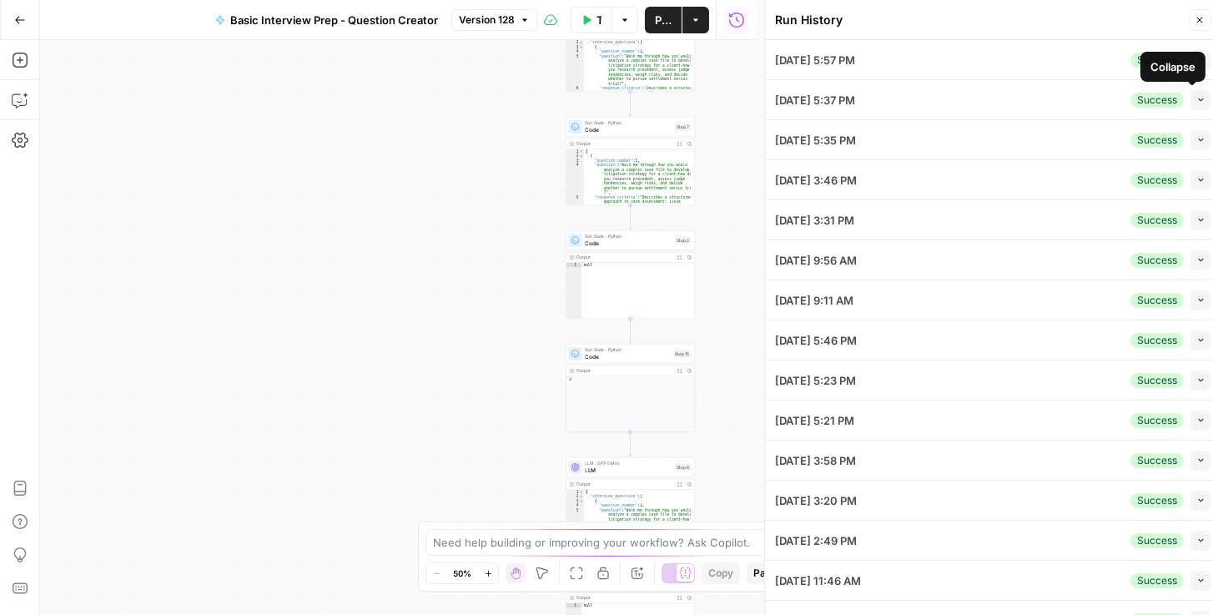
click at [1196, 95] on icon "button" at bounding box center [1200, 99] width 9 height 9
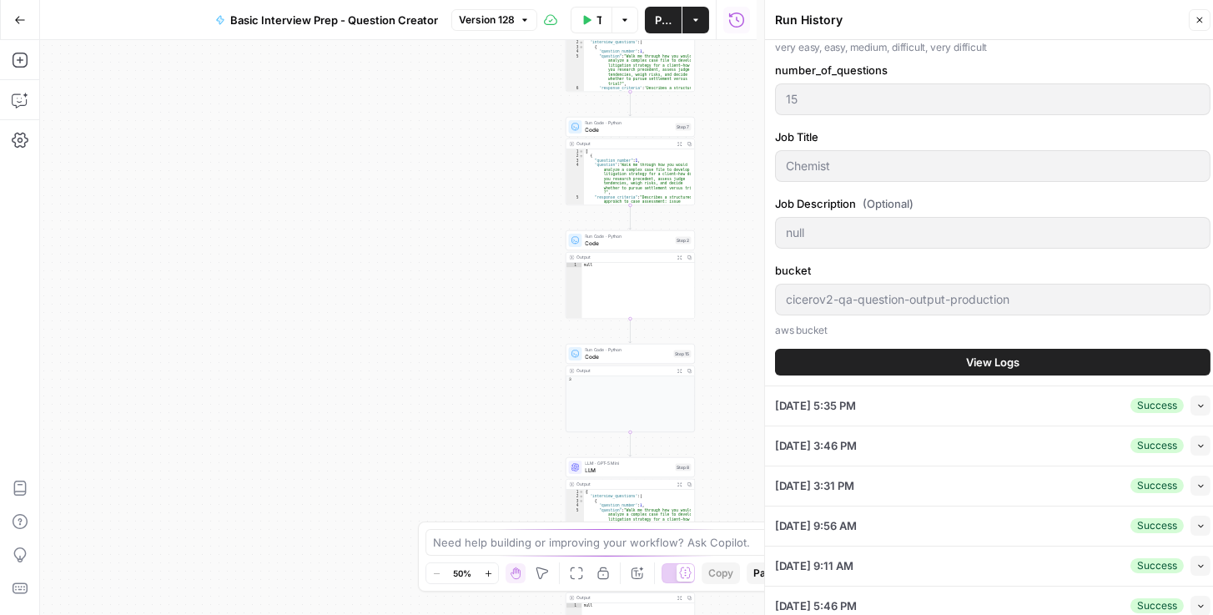
scroll to position [381, 0]
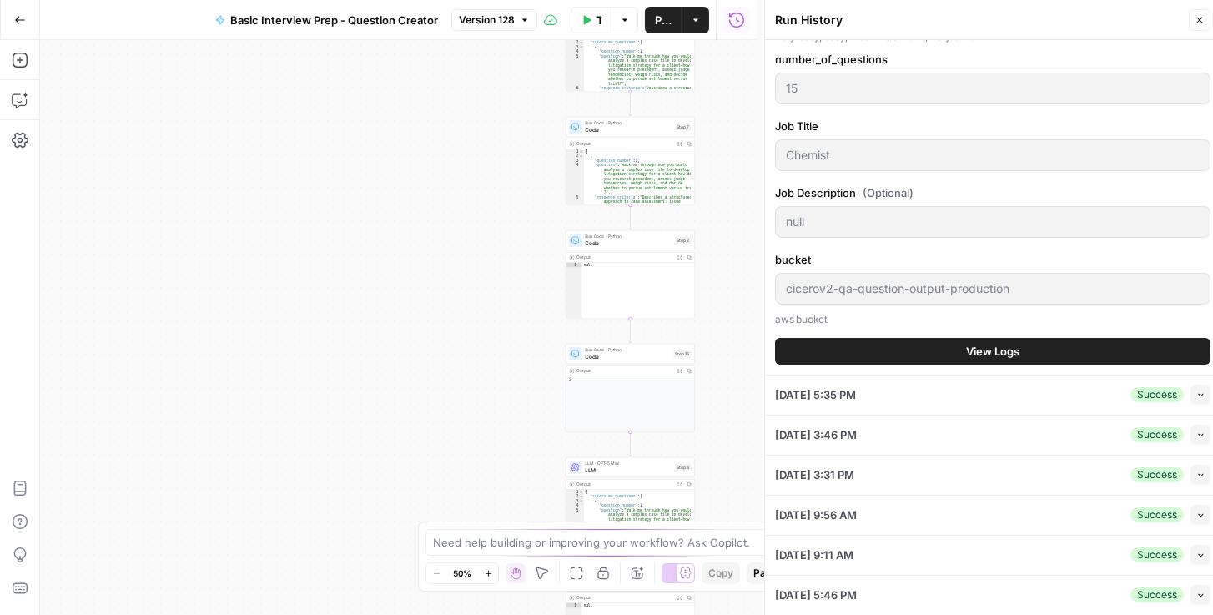
click at [1002, 343] on span "View Logs" at bounding box center [992, 351] width 53 height 17
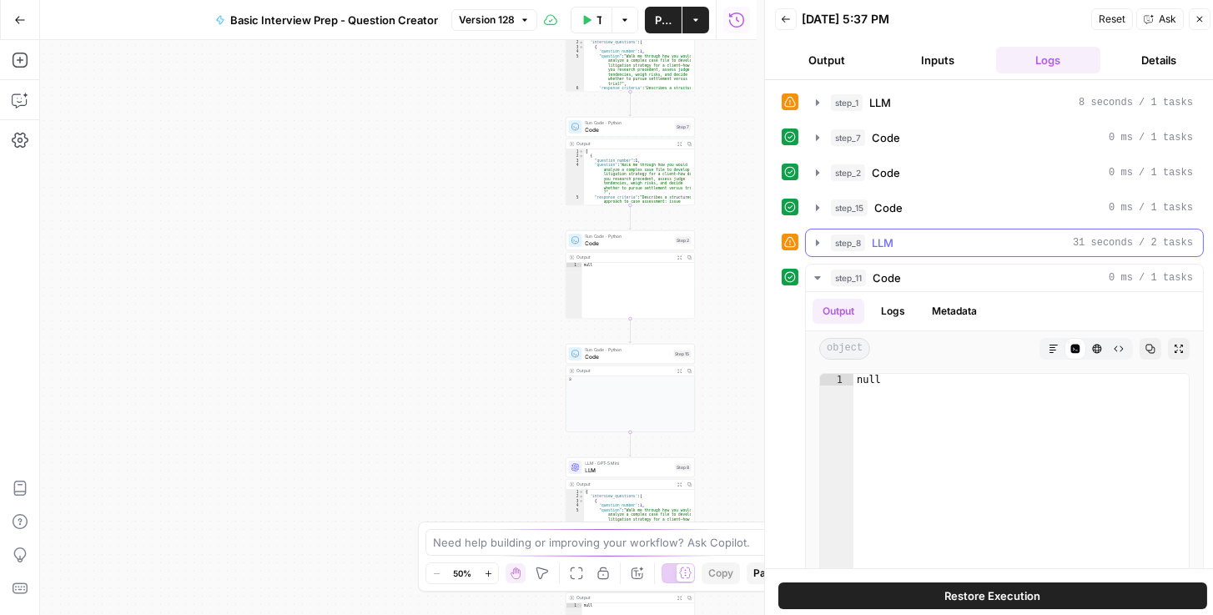
click at [822, 240] on icon "button" at bounding box center [817, 242] width 13 height 13
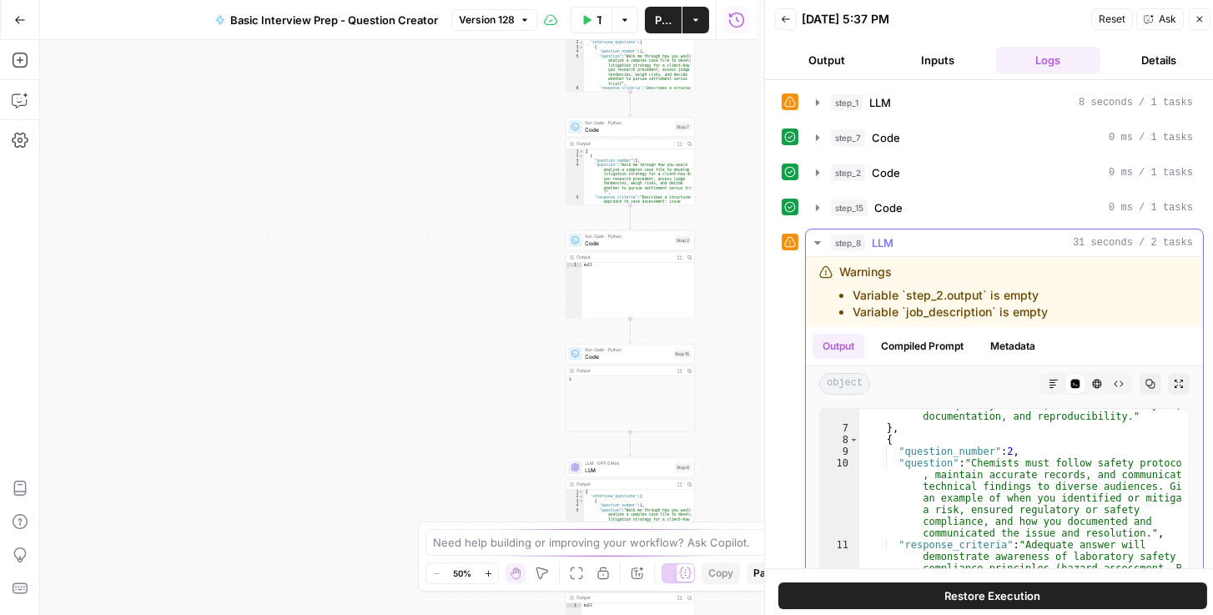
scroll to position [601, 0]
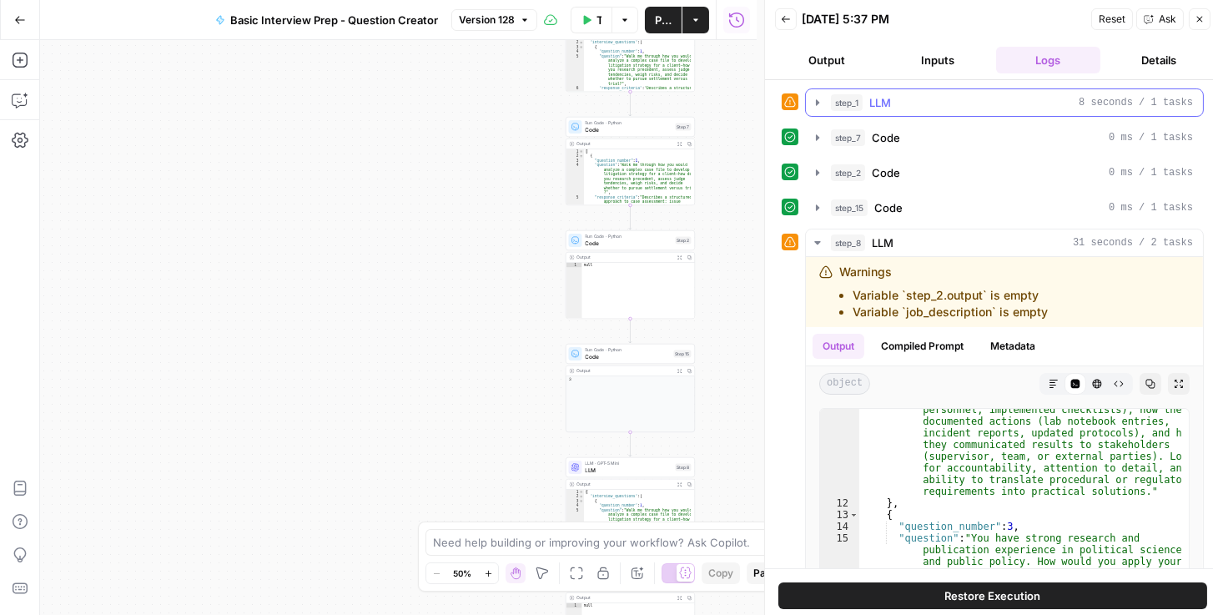
click at [822, 97] on icon "button" at bounding box center [817, 102] width 13 height 13
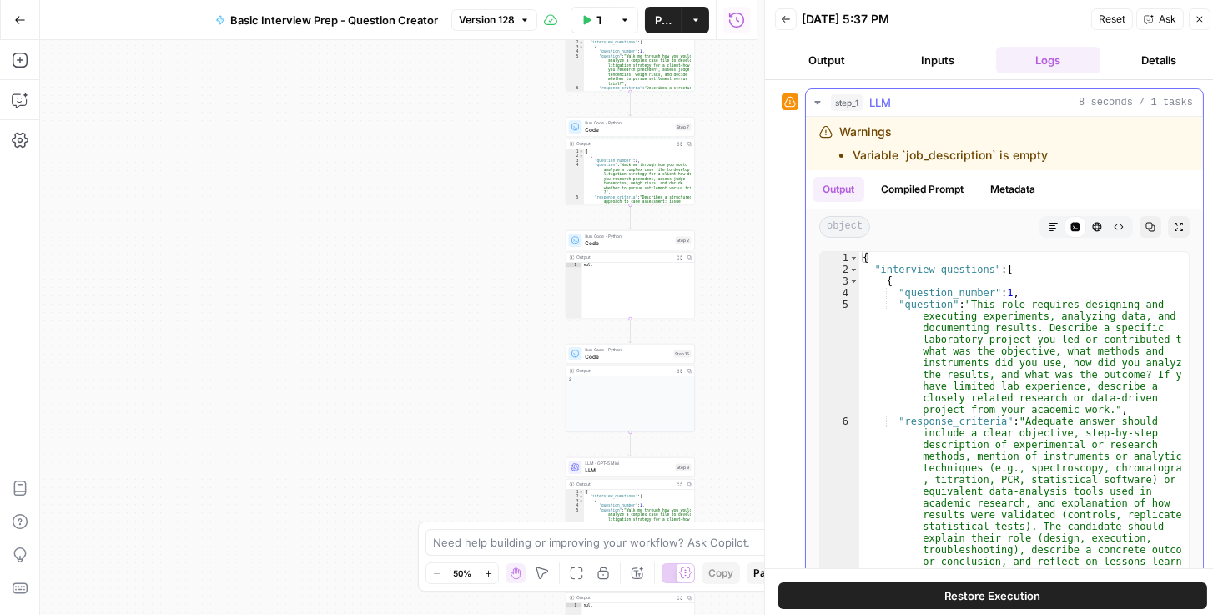
click at [821, 96] on icon "button" at bounding box center [817, 102] width 13 height 13
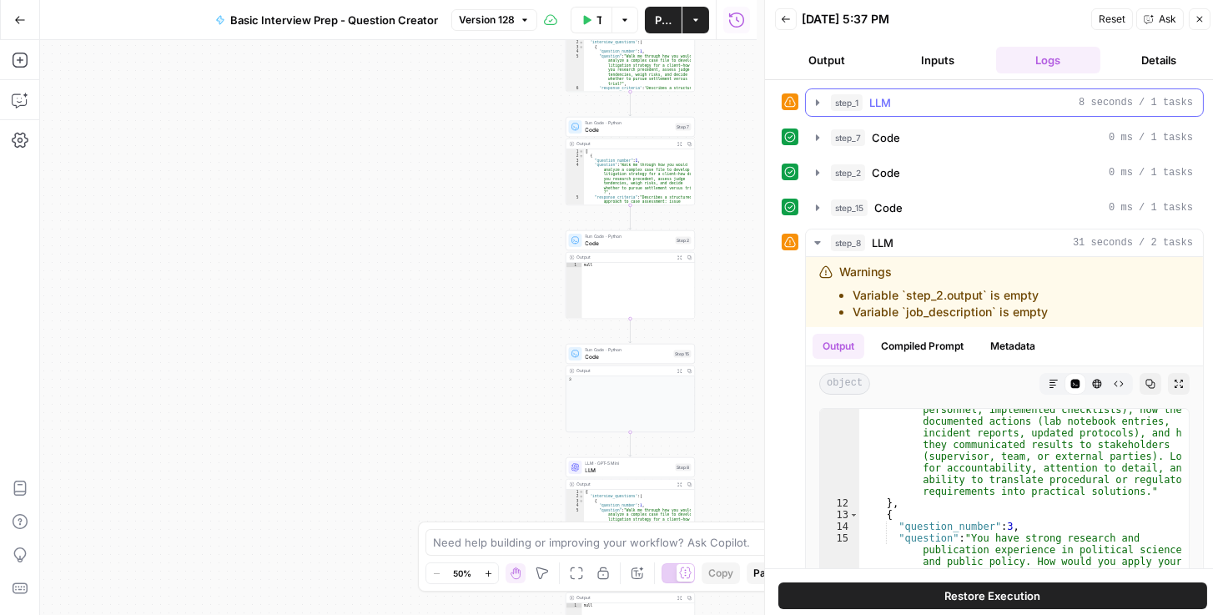
click at [821, 96] on icon "button" at bounding box center [817, 102] width 13 height 13
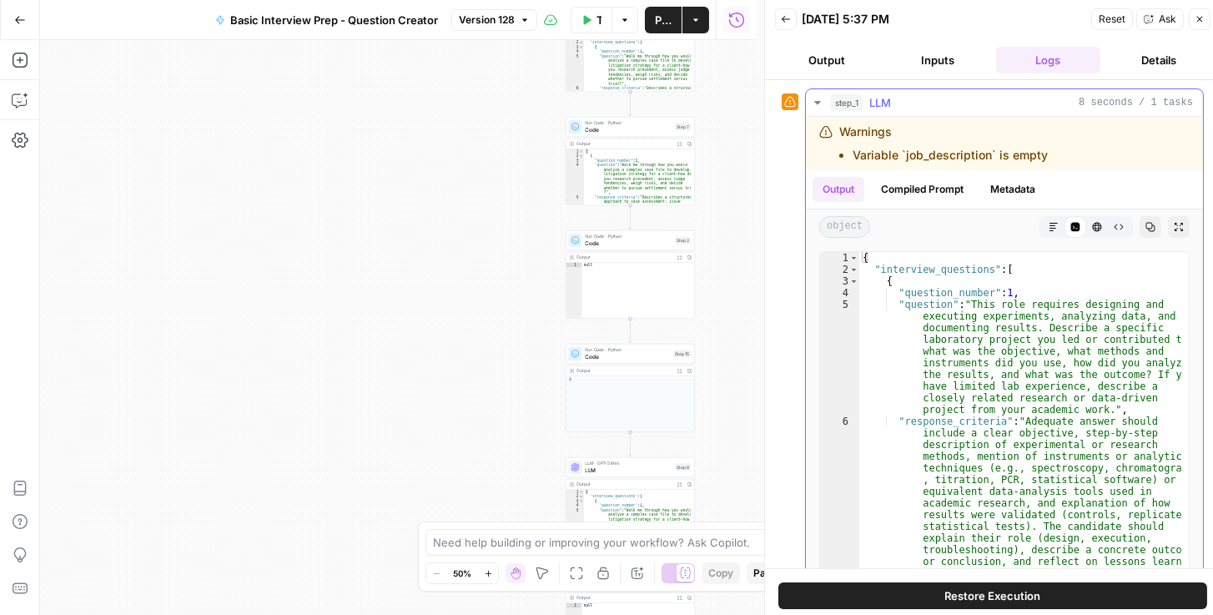
click at [821, 96] on icon "button" at bounding box center [817, 102] width 13 height 13
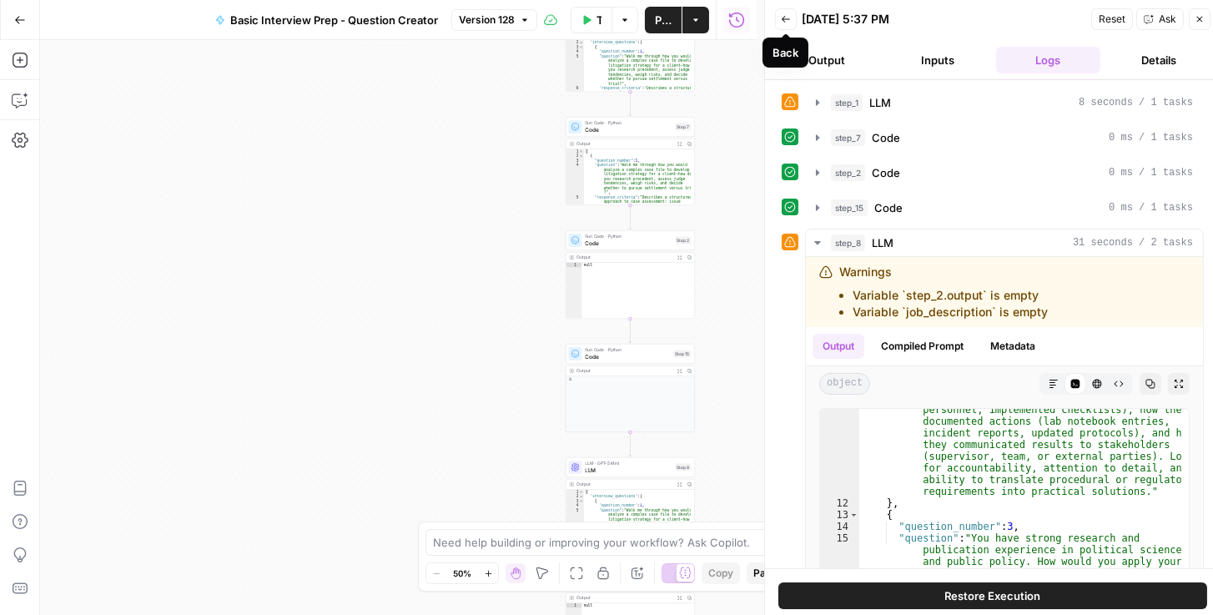
click at [793, 21] on button "Back" at bounding box center [786, 19] width 22 height 22
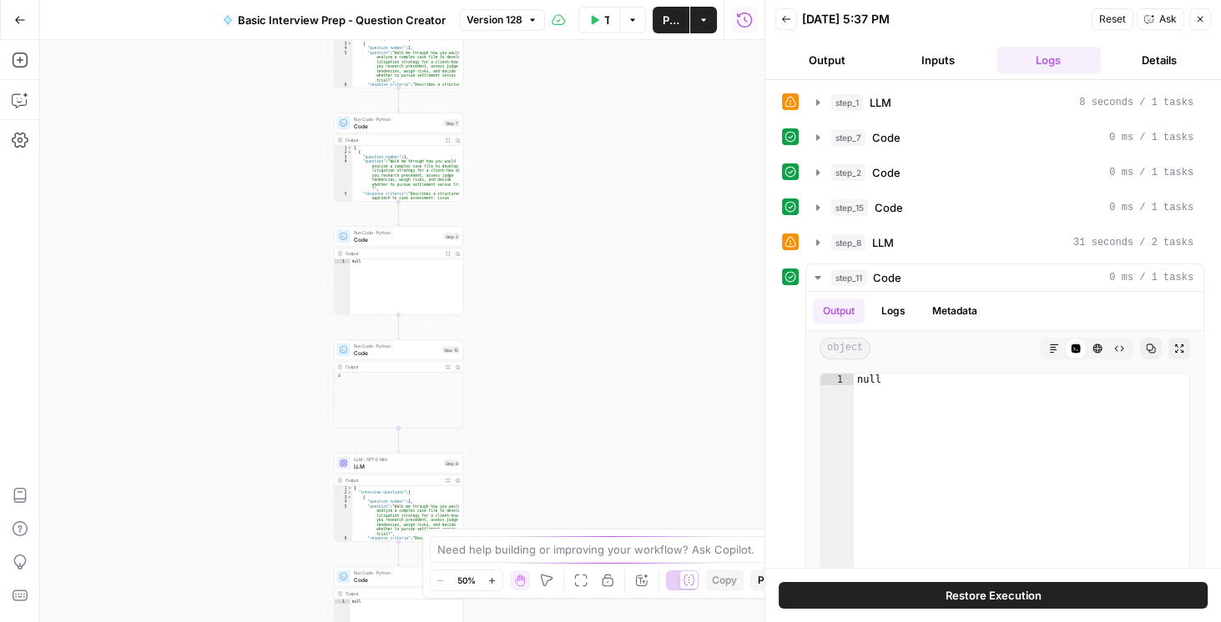
drag, startPoint x: 796, startPoint y: 18, endPoint x: 858, endPoint y: 24, distance: 62.0
click at [797, 18] on div "Back 09/03/25 at 5:37 PM Reset Ask Close" at bounding box center [992, 19] width 435 height 25
click at [783, 24] on button "Back" at bounding box center [786, 19] width 22 height 22
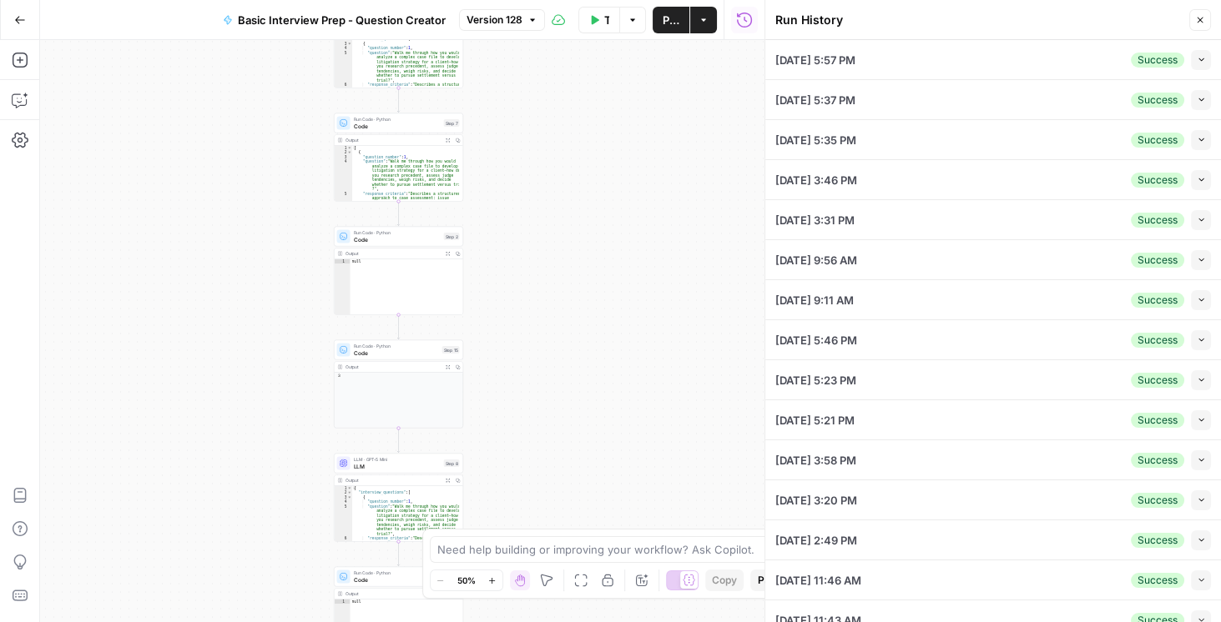
click at [743, 90] on div "Workflow Set Inputs Inputs LLM · GPT-5 Mini LLM Step 1 Output Expand Output Cop…" at bounding box center [402, 331] width 724 height 582
click at [23, 23] on icon "button" at bounding box center [20, 20] width 12 height 12
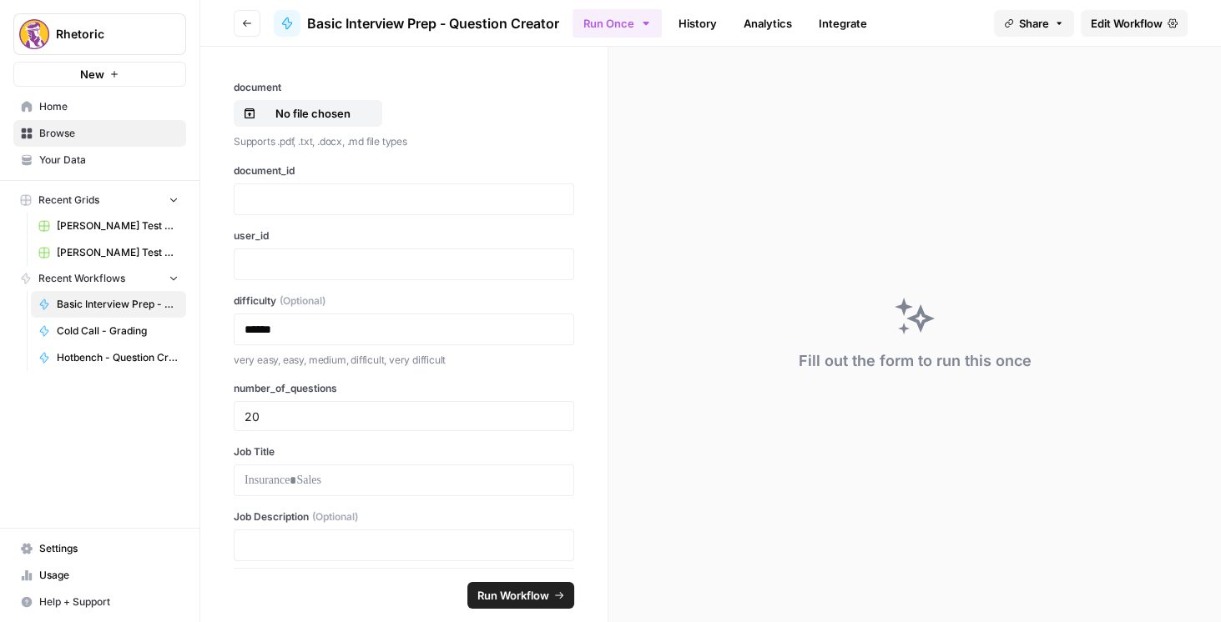
click at [243, 22] on icon "button" at bounding box center [247, 23] width 8 height 7
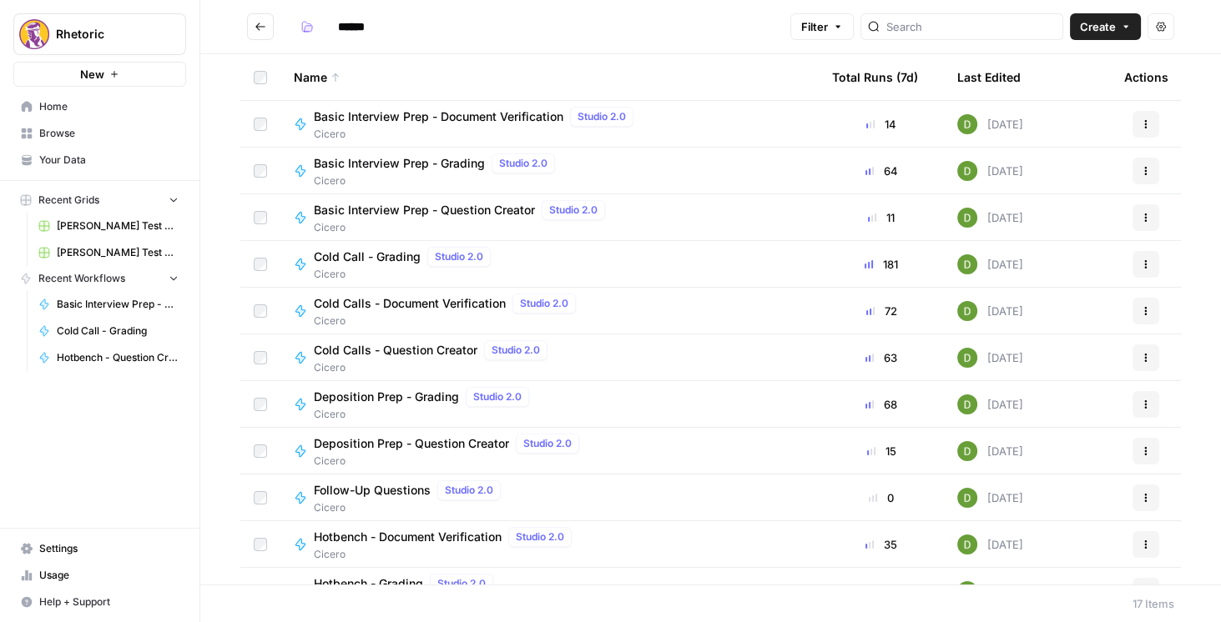
click at [412, 120] on span "Basic Interview Prep - Document Verification" at bounding box center [438, 116] width 249 height 17
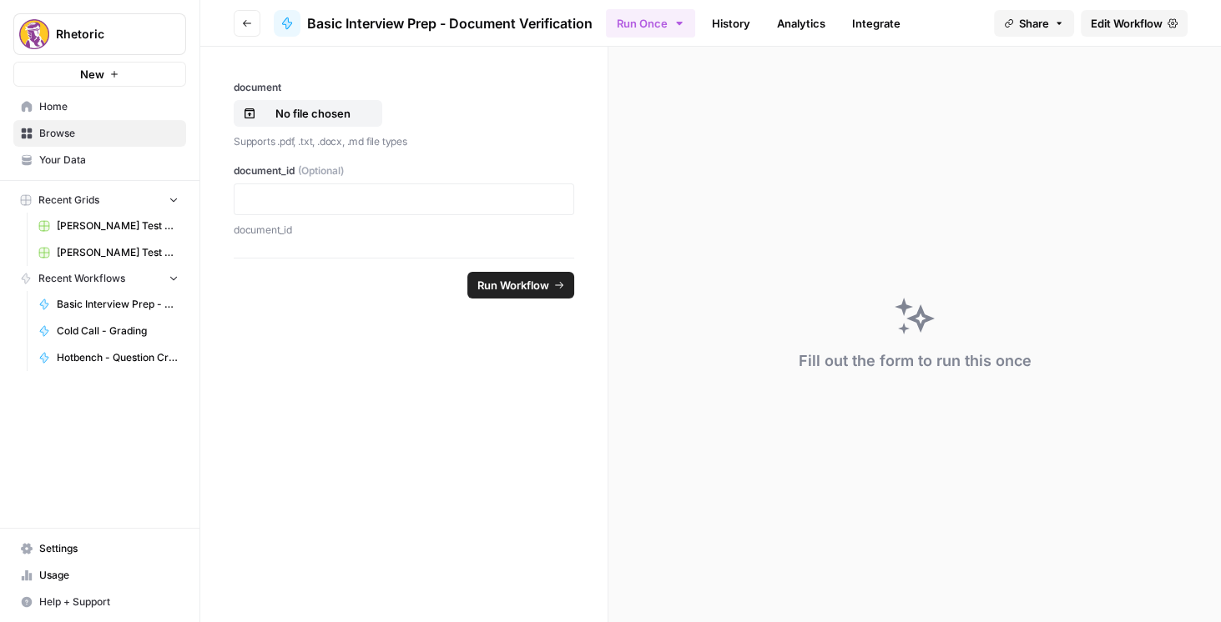
click at [1107, 33] on link "Edit Workflow" at bounding box center [1133, 23] width 107 height 27
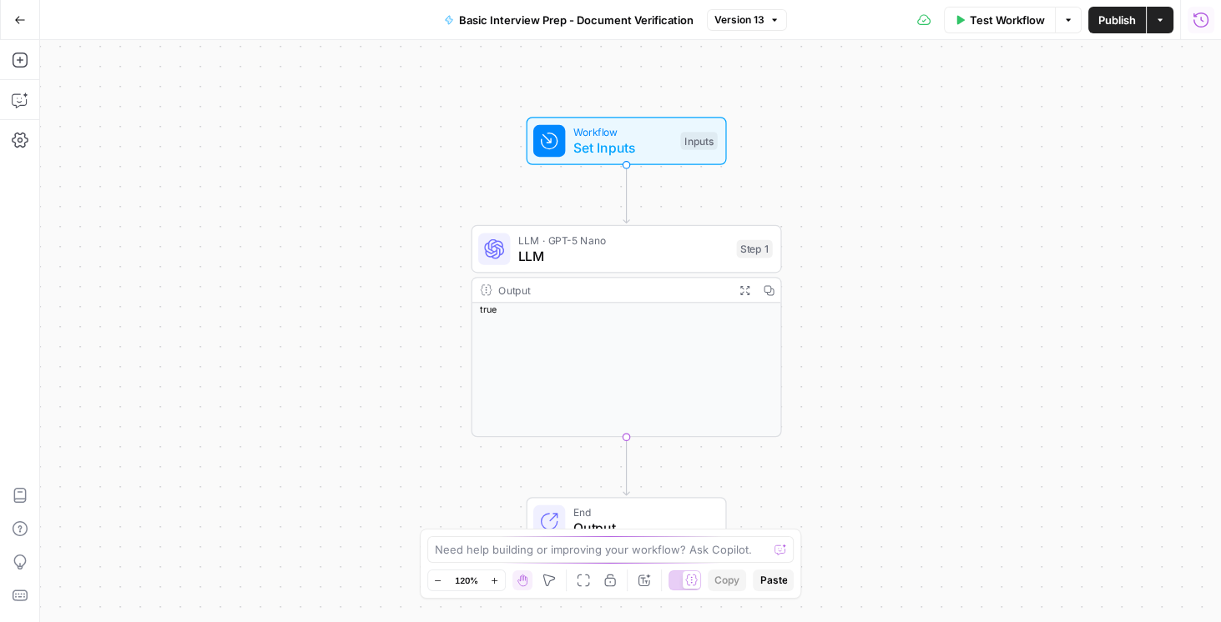
click at [1203, 18] on icon "button" at bounding box center [1200, 20] width 17 height 17
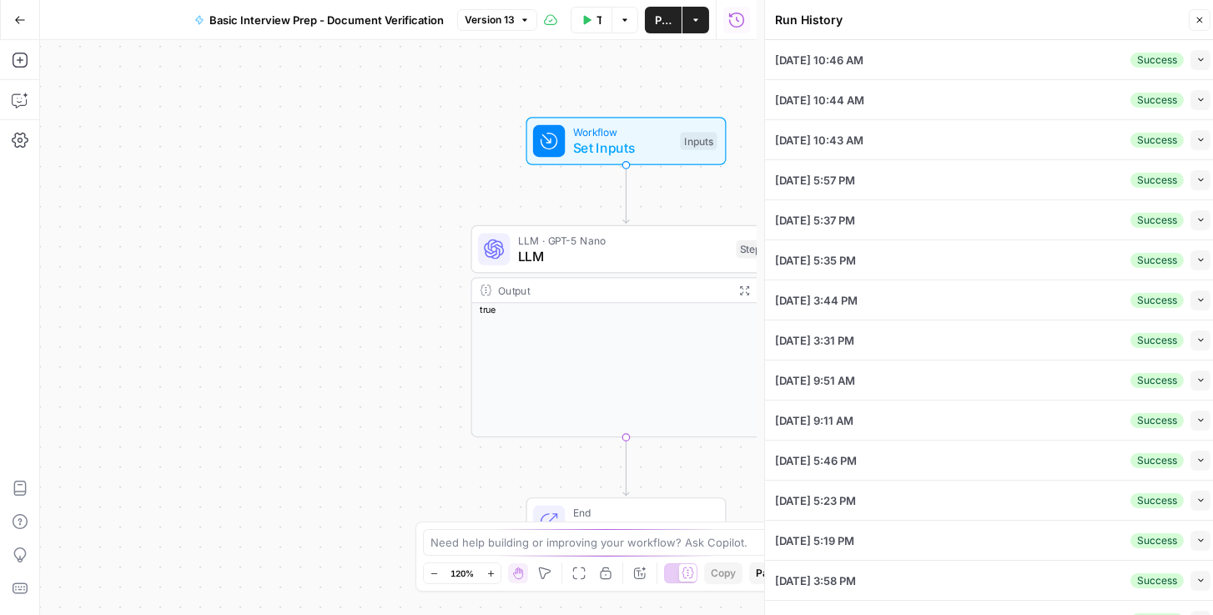
drag, startPoint x: 1198, startPoint y: 66, endPoint x: 1198, endPoint y: 56, distance: 10.0
click at [1198, 65] on button "Collapse" at bounding box center [1201, 60] width 20 height 20
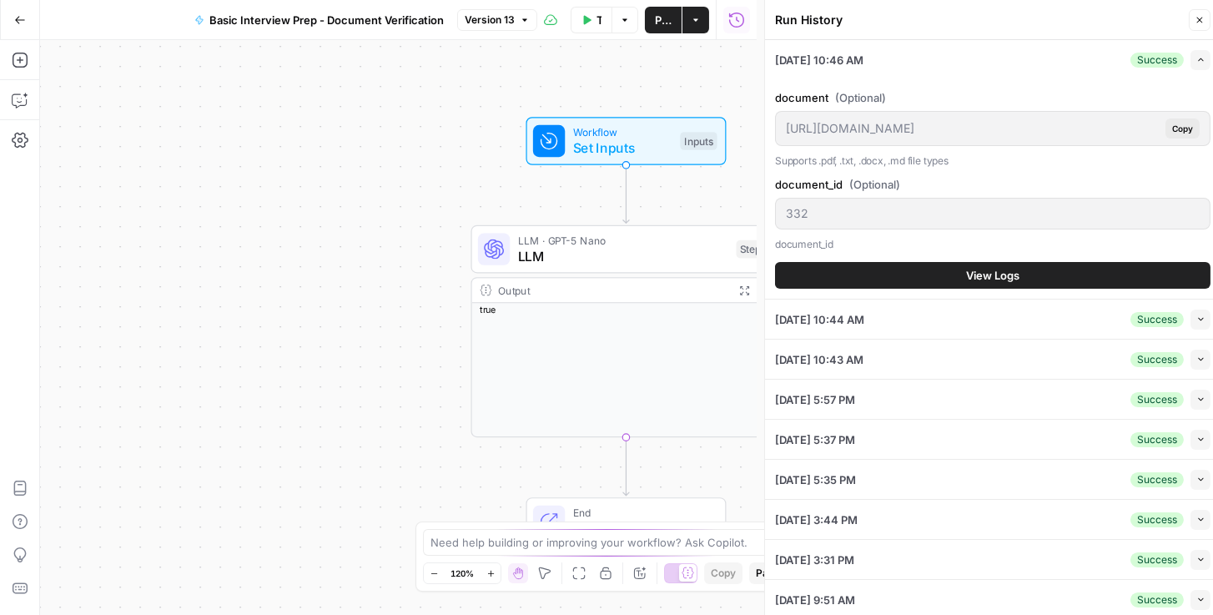
click at [1031, 267] on button "View Logs" at bounding box center [992, 275] width 435 height 27
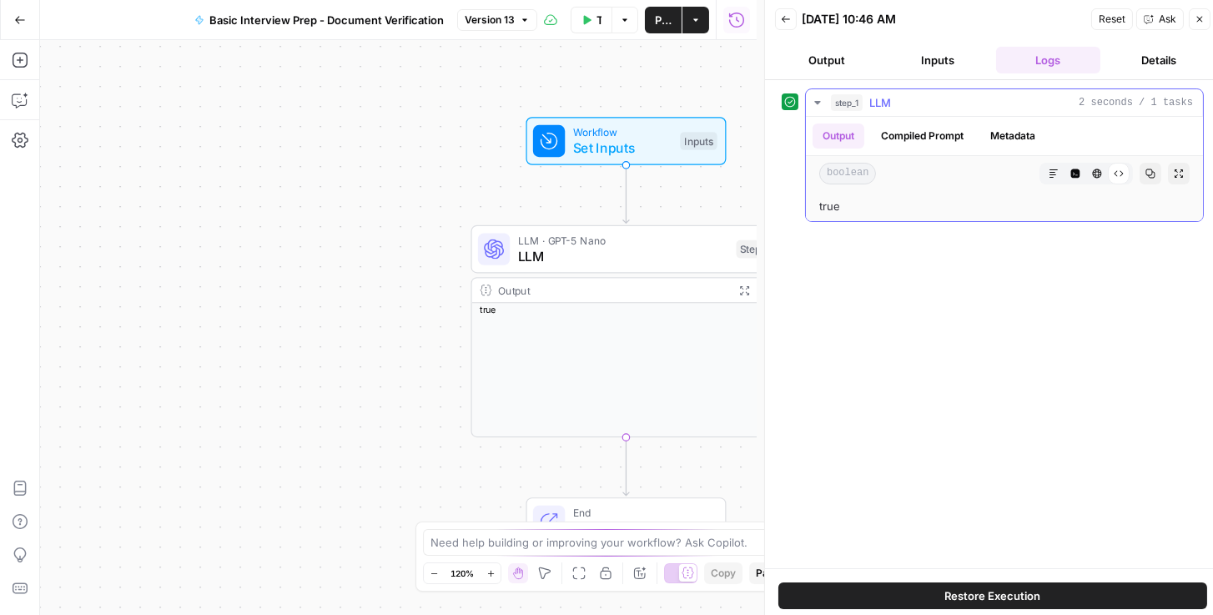
click at [942, 131] on button "Compiled Prompt" at bounding box center [922, 135] width 103 height 25
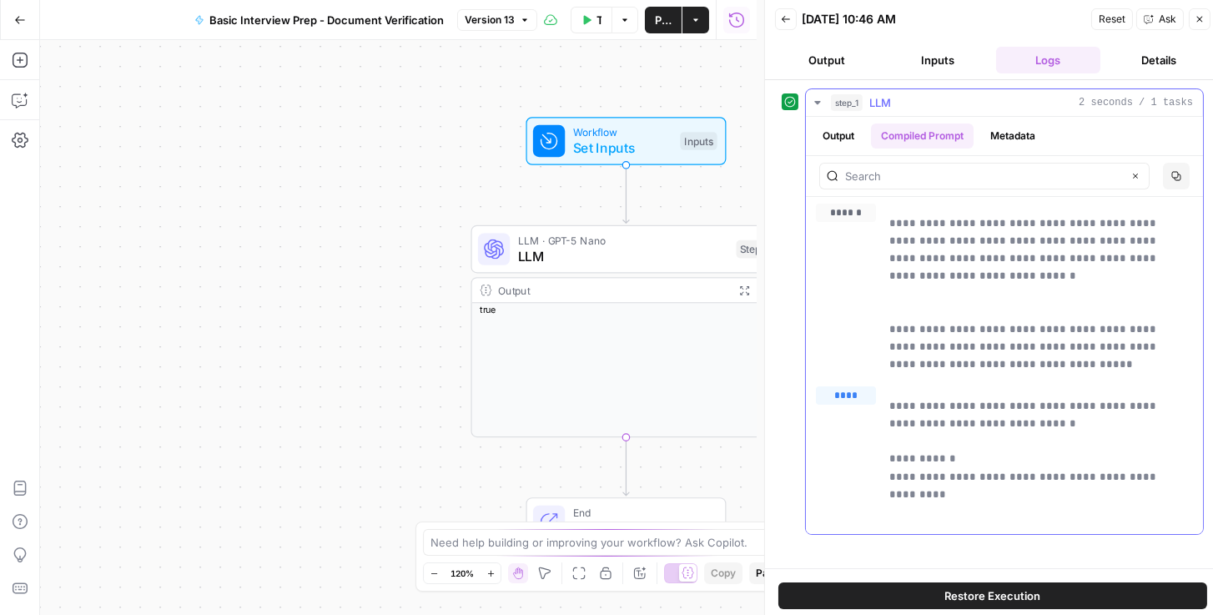
click at [1016, 136] on button "Metadata" at bounding box center [1012, 135] width 65 height 25
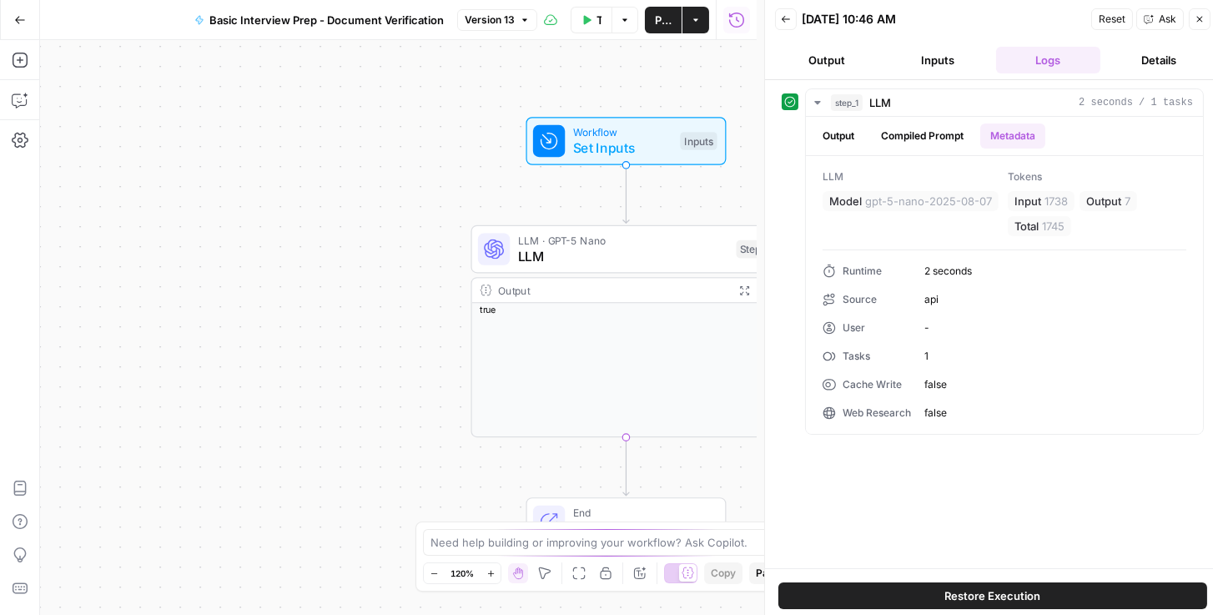
click at [837, 58] on button "Output" at bounding box center [827, 60] width 104 height 27
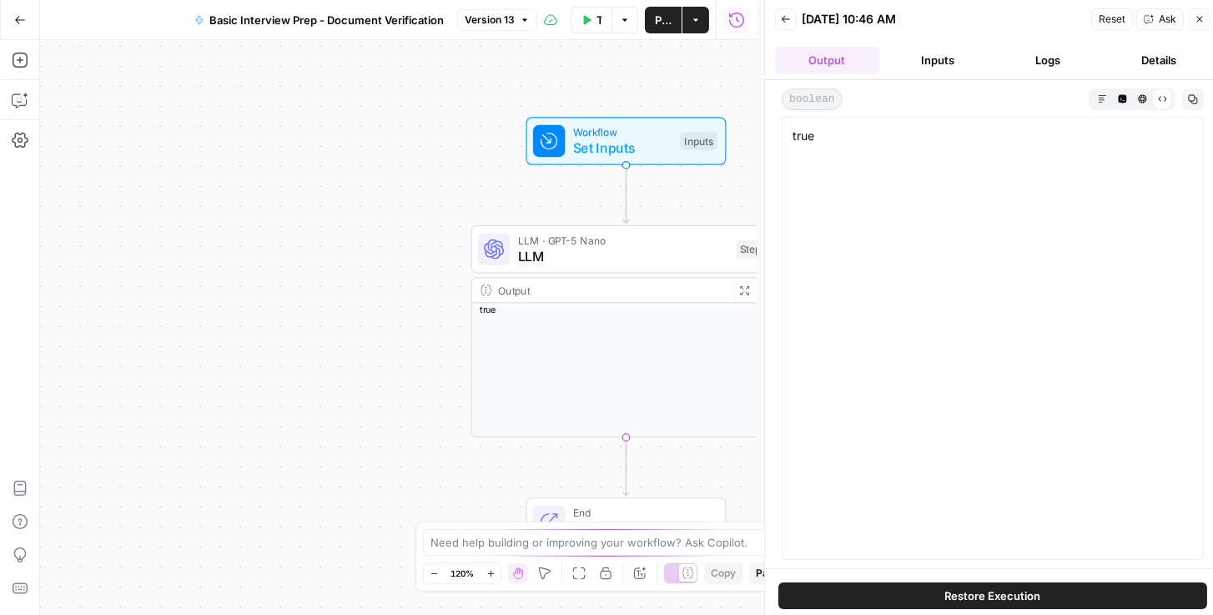
click at [790, 19] on span "Back" at bounding box center [790, 19] width 1 height 1
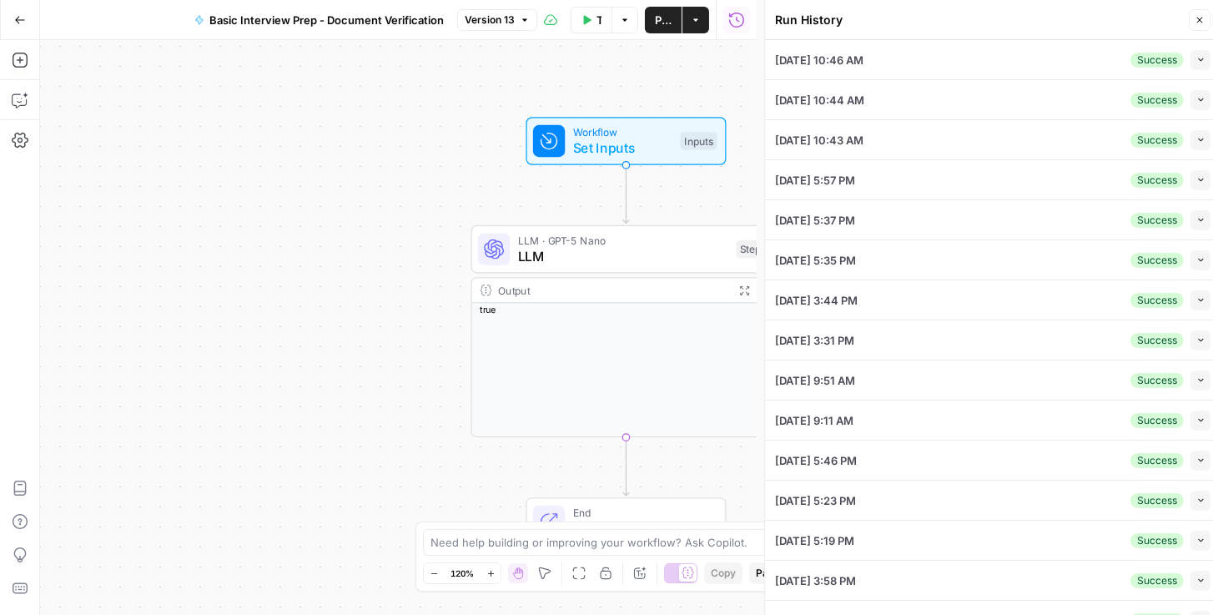
click at [14, 20] on icon "button" at bounding box center [20, 20] width 12 height 12
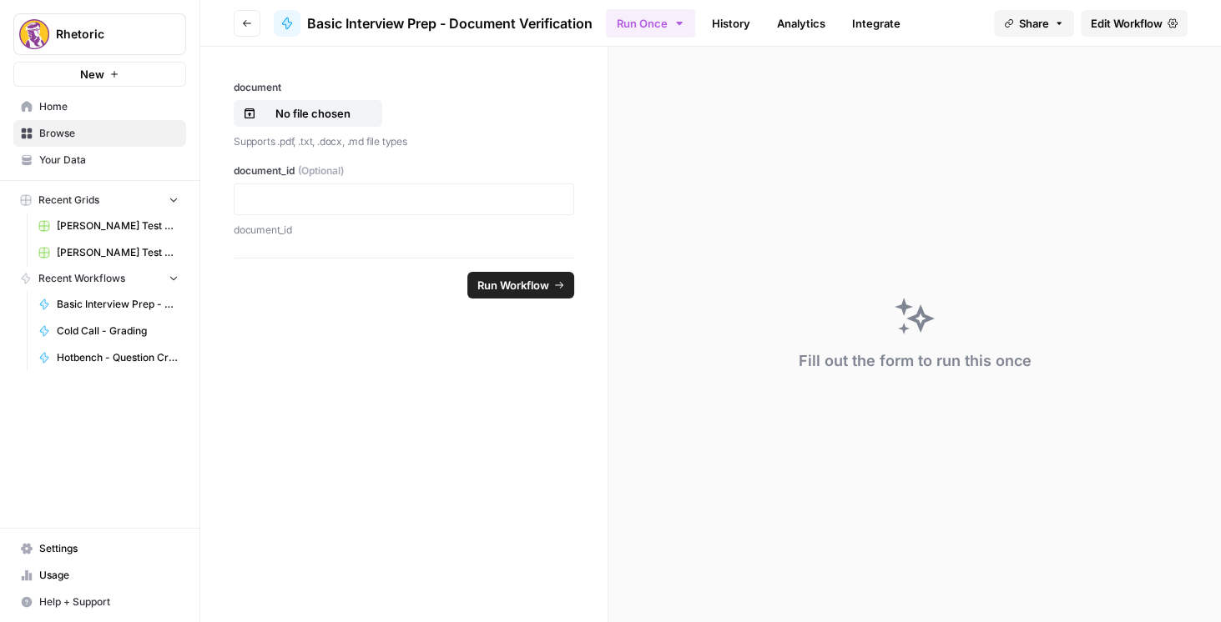
click at [251, 23] on icon "button" at bounding box center [247, 23] width 10 height 10
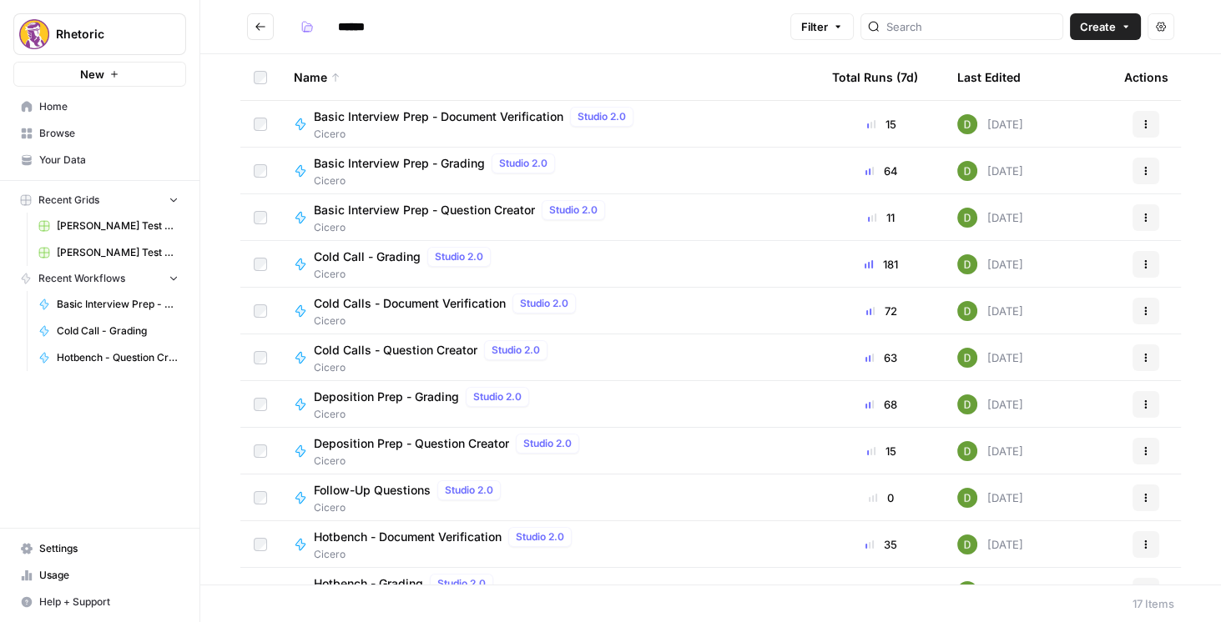
click at [373, 209] on span "Basic Interview Prep - Question Creator" at bounding box center [424, 210] width 221 height 17
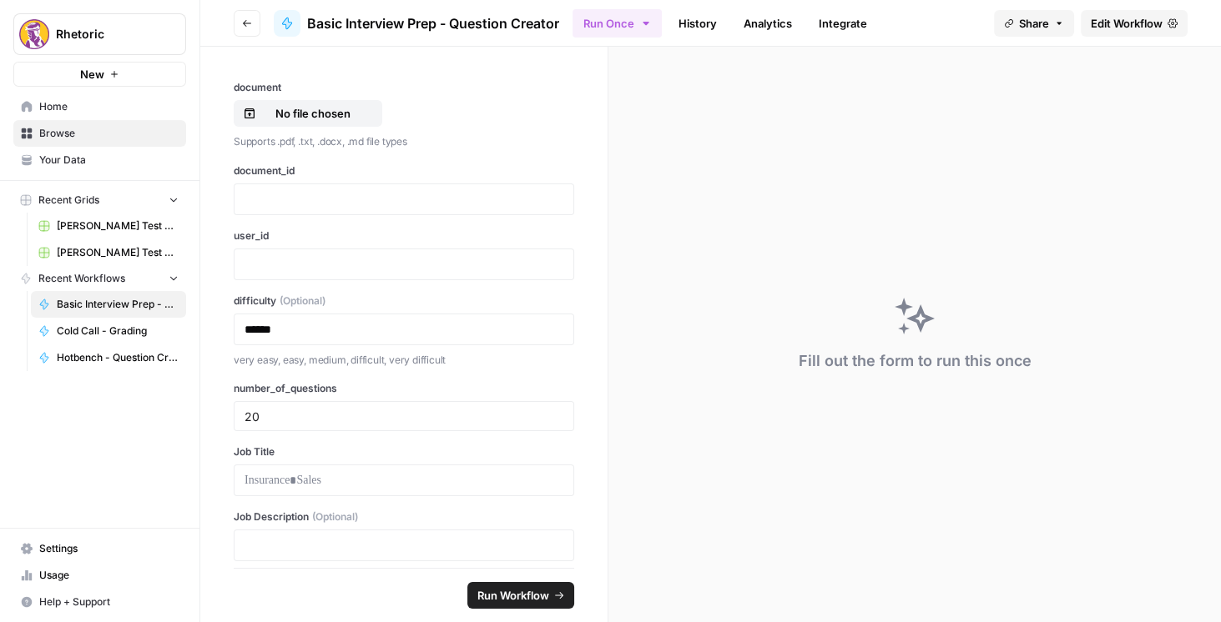
click at [1121, 21] on span "Edit Workflow" at bounding box center [1126, 23] width 72 height 17
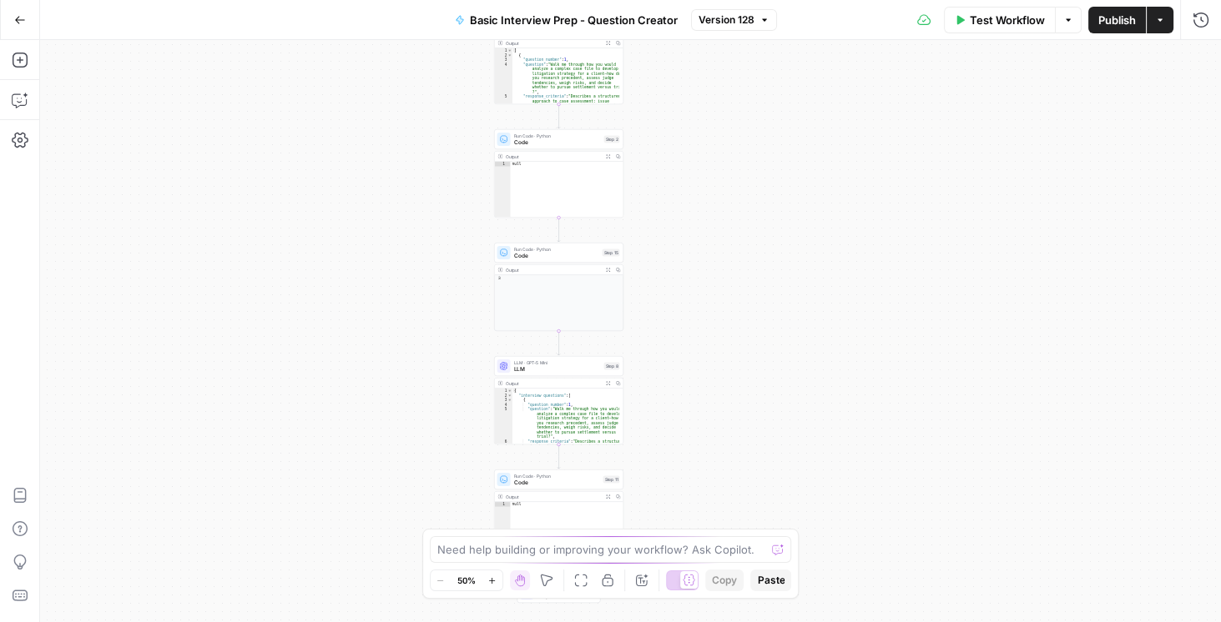
drag, startPoint x: 763, startPoint y: 238, endPoint x: 697, endPoint y: 113, distance: 140.3
click at [697, 113] on div "Workflow Set Inputs Inputs LLM · GPT-5 Mini LLM Step 1 Output Expand Output Cop…" at bounding box center [630, 331] width 1181 height 582
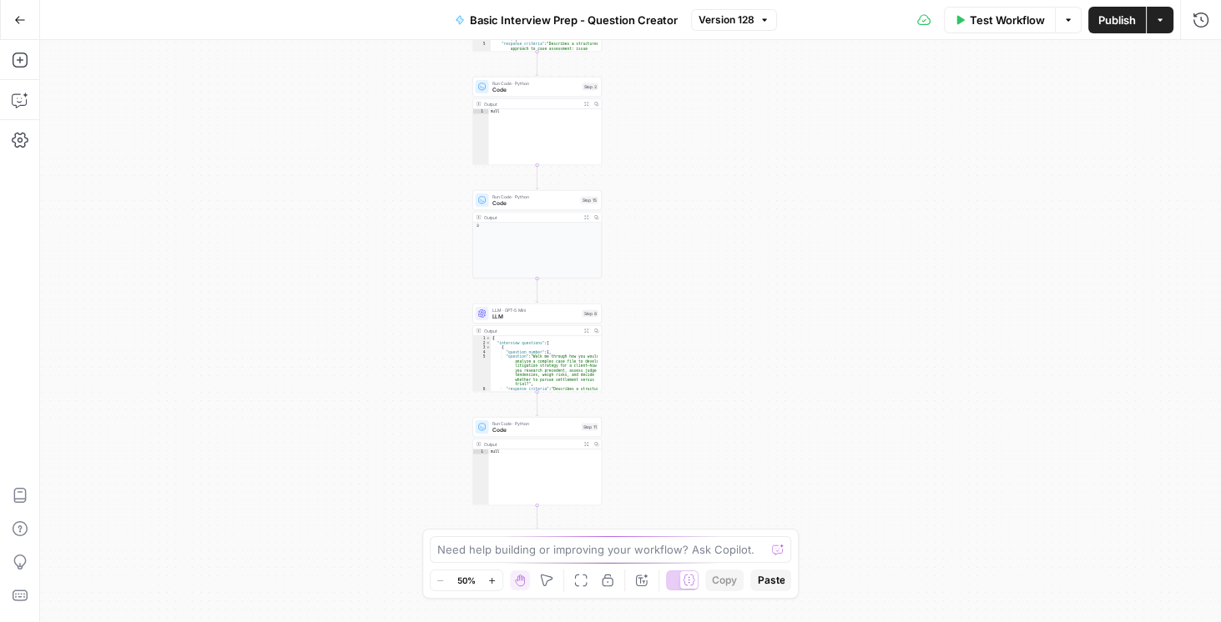
drag, startPoint x: 732, startPoint y: 393, endPoint x: 700, endPoint y: 350, distance: 53.1
click at [710, 350] on div "Workflow Set Inputs Inputs LLM · GPT-5 Mini LLM Step 1 Output Expand Output Cop…" at bounding box center [630, 331] width 1181 height 582
click at [511, 314] on span "LLM" at bounding box center [534, 315] width 87 height 8
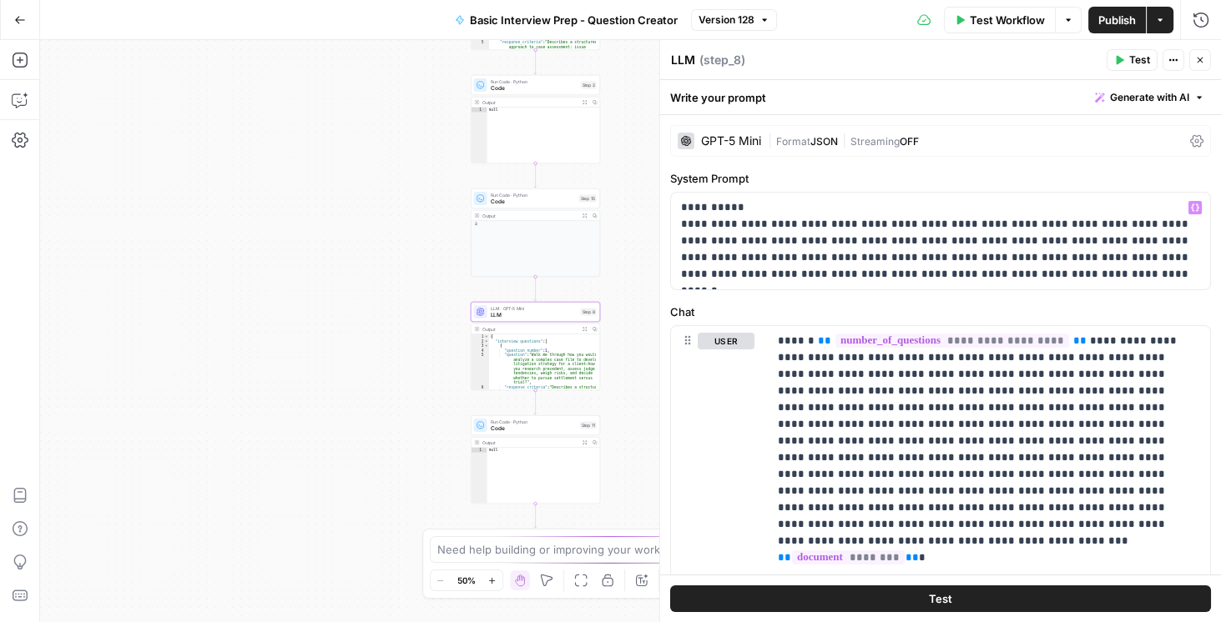
click at [1190, 143] on icon at bounding box center [1196, 140] width 13 height 13
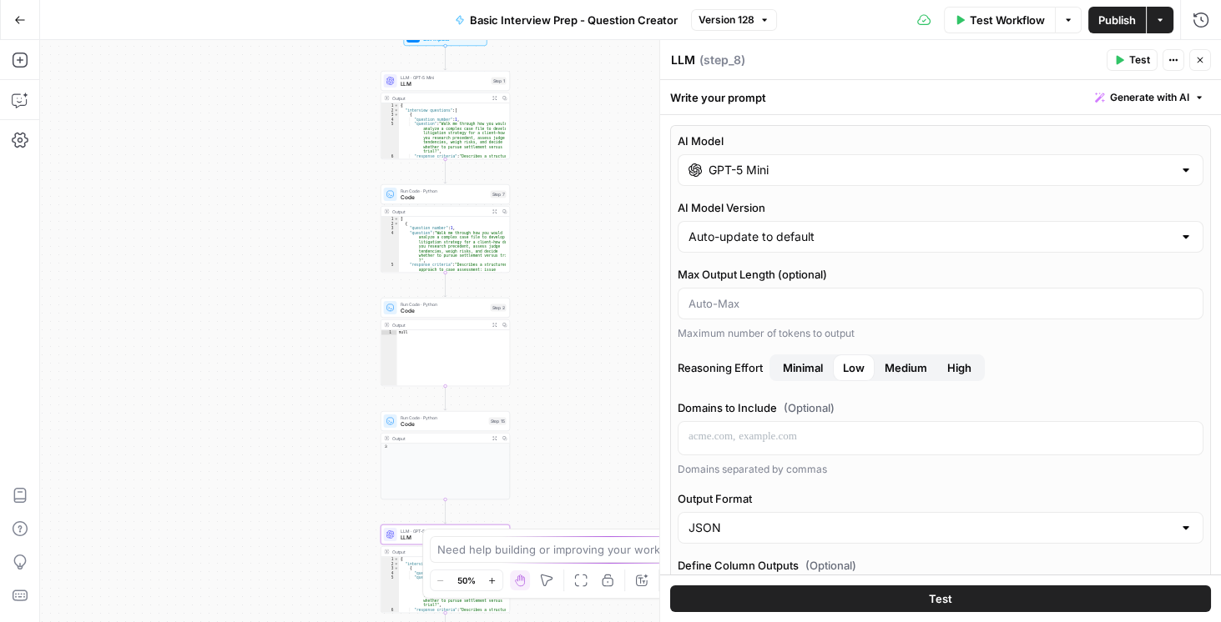
drag, startPoint x: 179, startPoint y: 452, endPoint x: 238, endPoint y: 439, distance: 59.9
click at [186, 476] on div "Workflow Set Inputs Inputs LLM · GPT-5 Mini LLM Step 1 Output Expand Output Cop…" at bounding box center [630, 331] width 1181 height 582
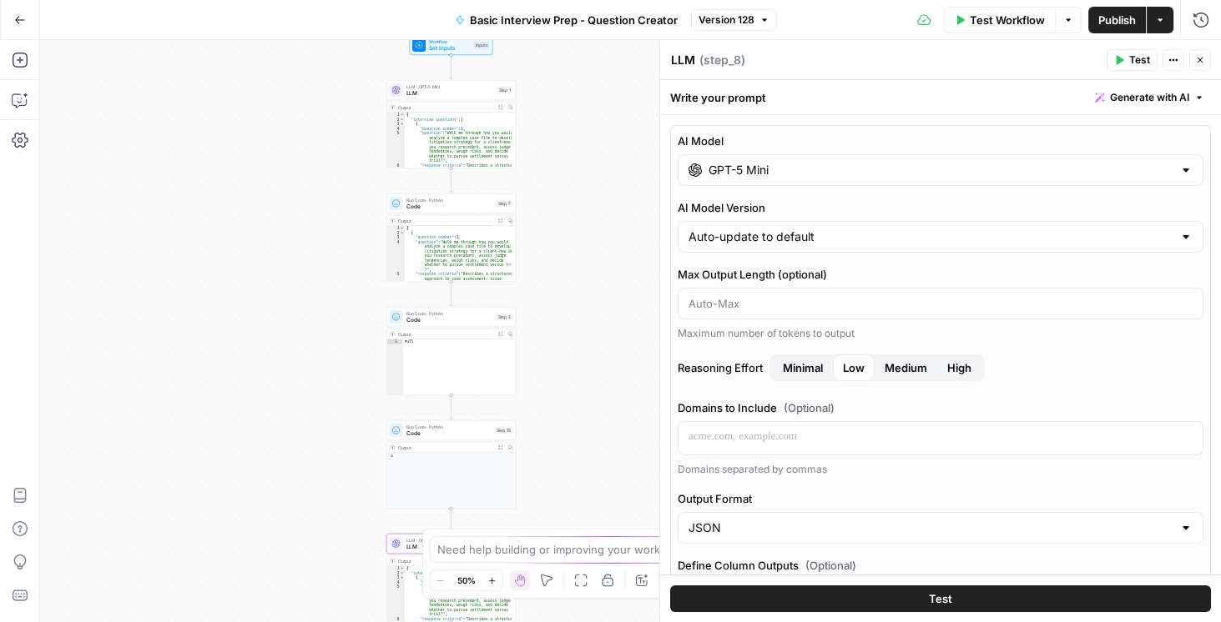
click at [425, 94] on span "LLM" at bounding box center [450, 93] width 88 height 8
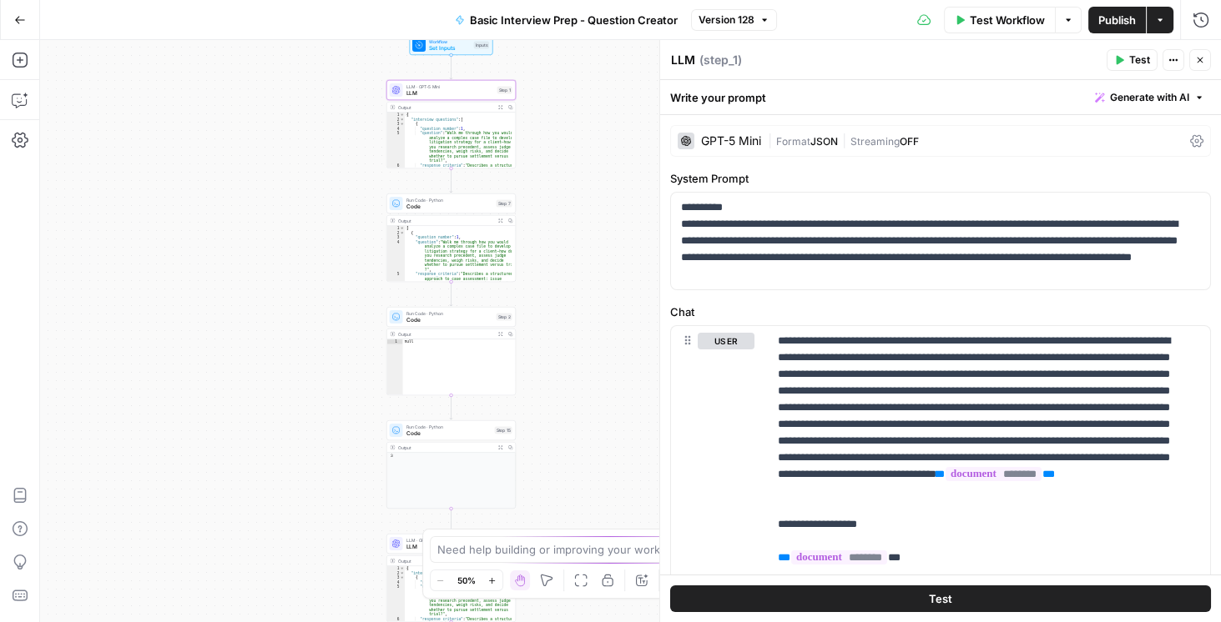
click at [1190, 139] on icon at bounding box center [1196, 140] width 13 height 13
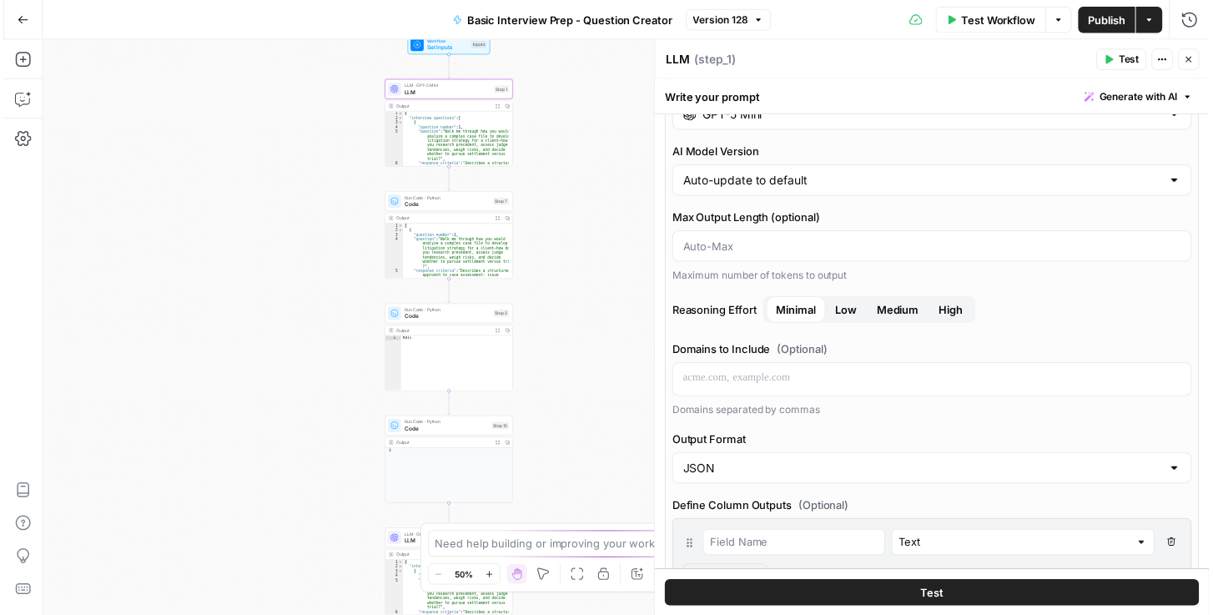
scroll to position [285, 0]
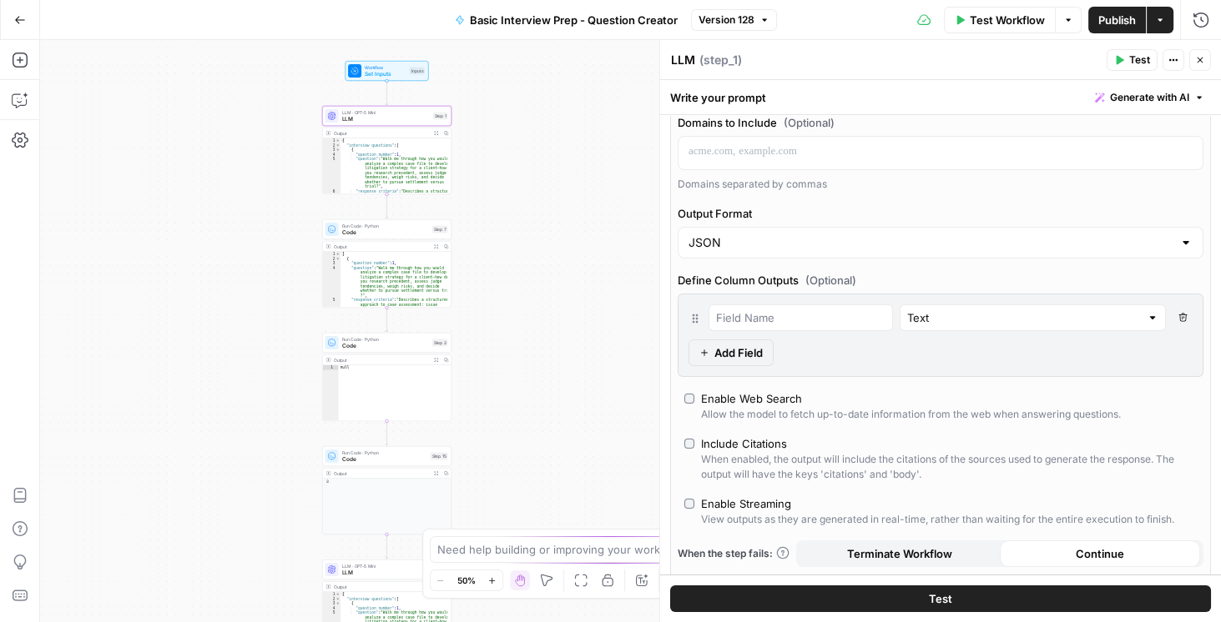
drag, startPoint x: 587, startPoint y: 366, endPoint x: 544, endPoint y: 390, distance: 48.5
click at [506, 406] on div "Workflow Set Inputs Inputs LLM · GPT-5 Mini LLM Step 1 Output Expand Output Cop…" at bounding box center [630, 331] width 1181 height 582
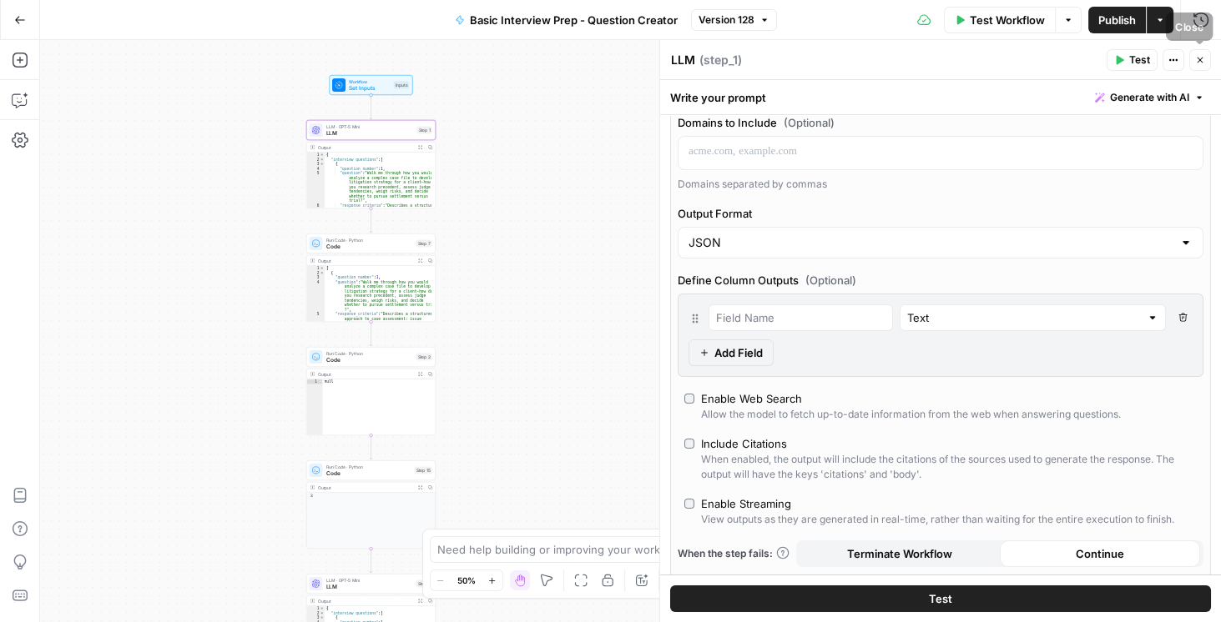
click at [1198, 64] on icon "button" at bounding box center [1200, 60] width 10 height 10
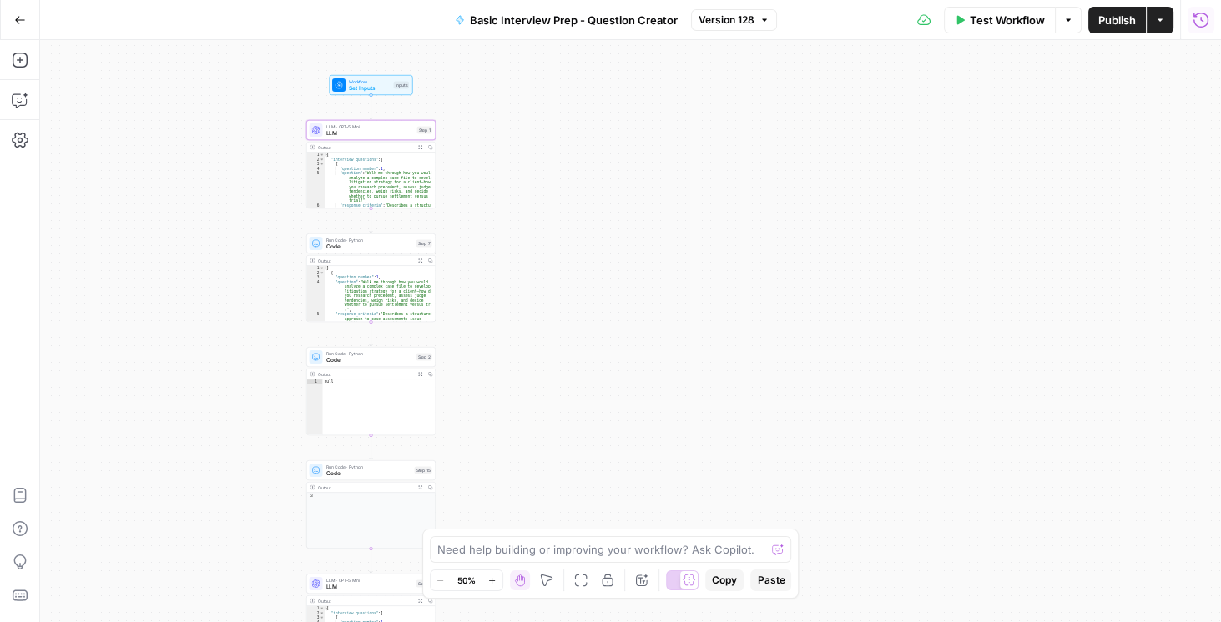
click at [1199, 13] on icon "button" at bounding box center [1200, 19] width 15 height 15
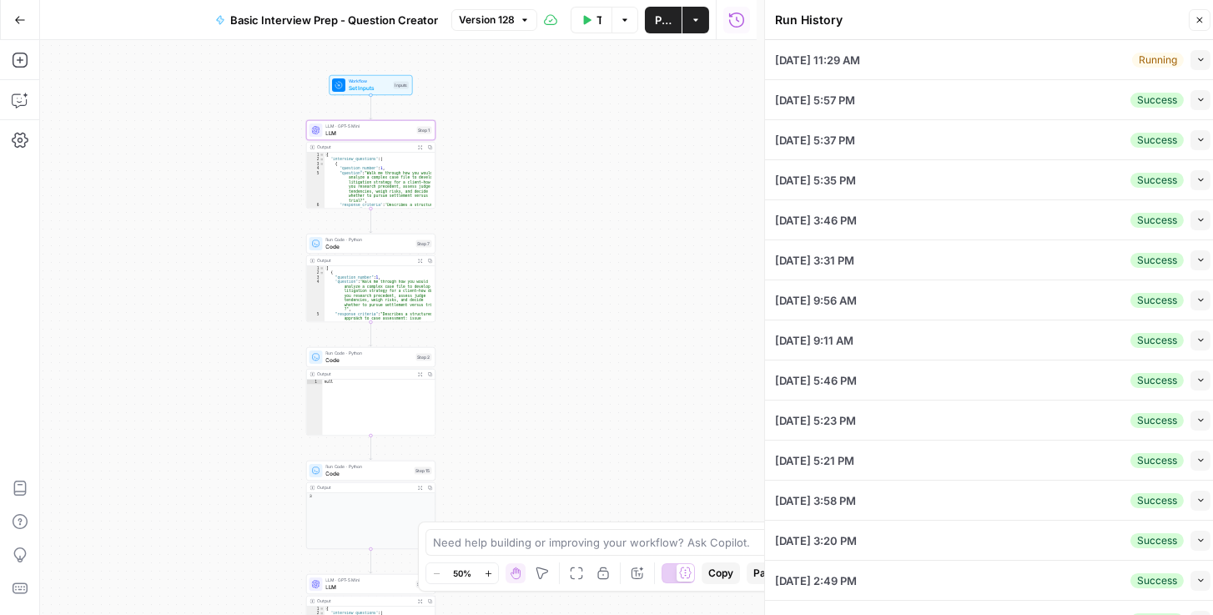
click at [1191, 63] on button "Collapse" at bounding box center [1201, 60] width 20 height 20
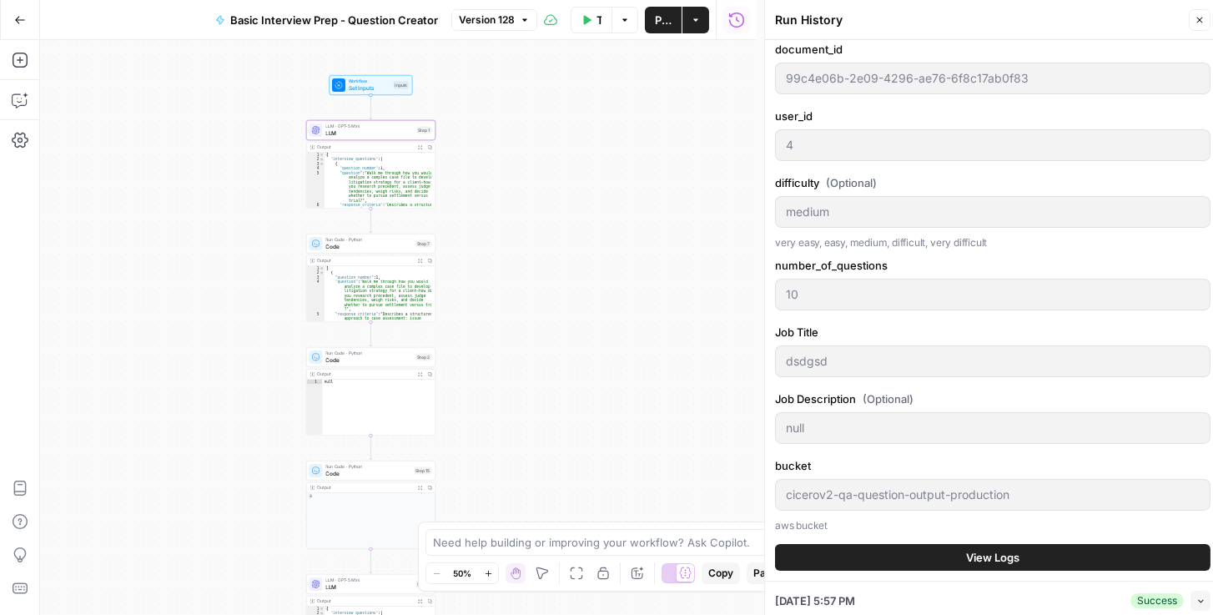
scroll to position [143, 0]
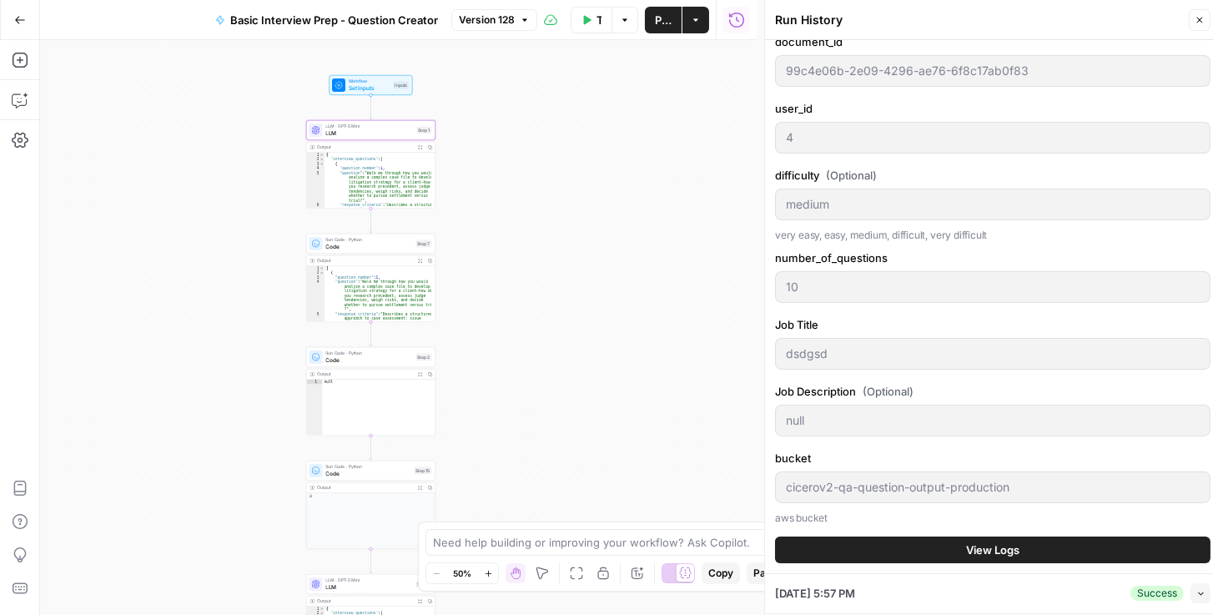
click at [980, 547] on span "View Logs" at bounding box center [992, 549] width 53 height 17
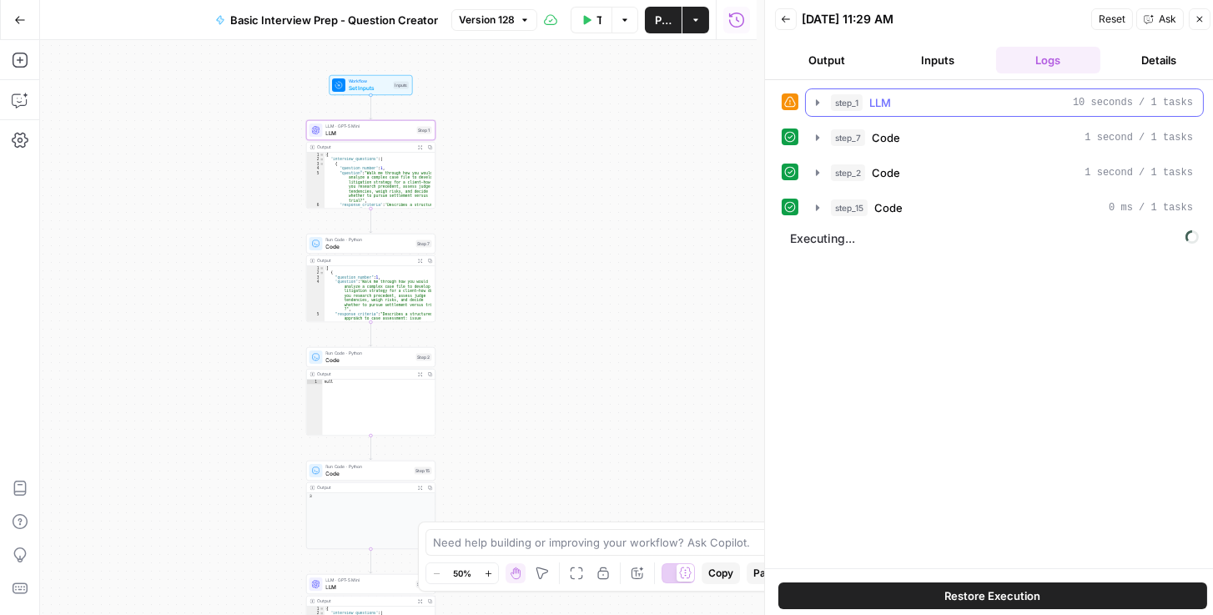
click at [816, 105] on icon "button" at bounding box center [817, 102] width 13 height 13
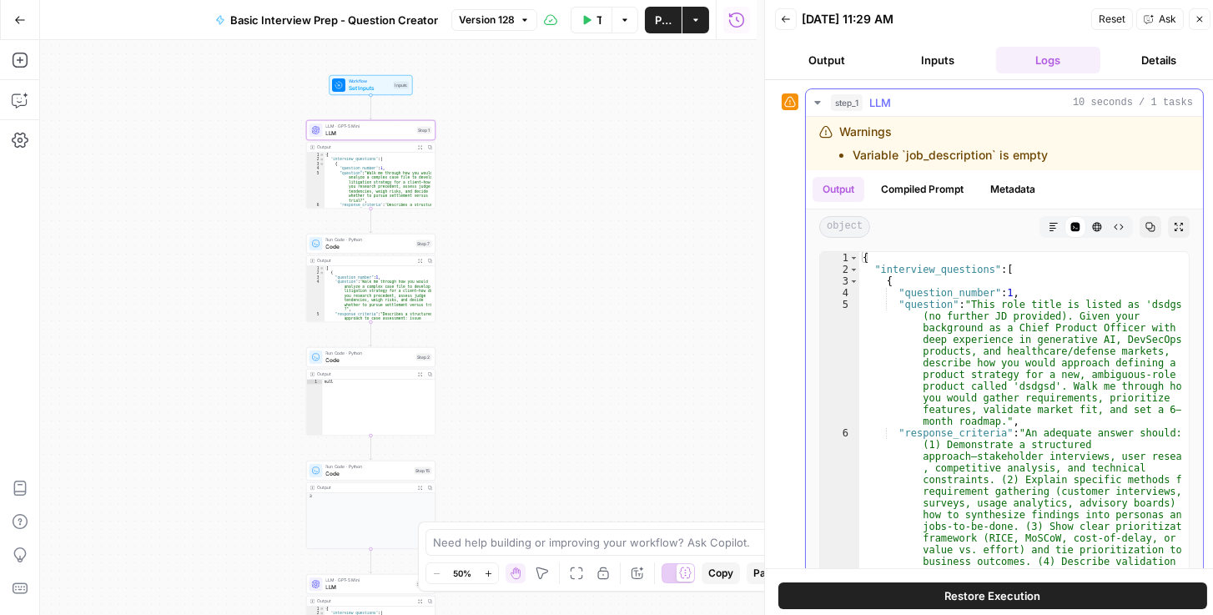
click at [816, 104] on icon "button" at bounding box center [817, 102] width 13 height 13
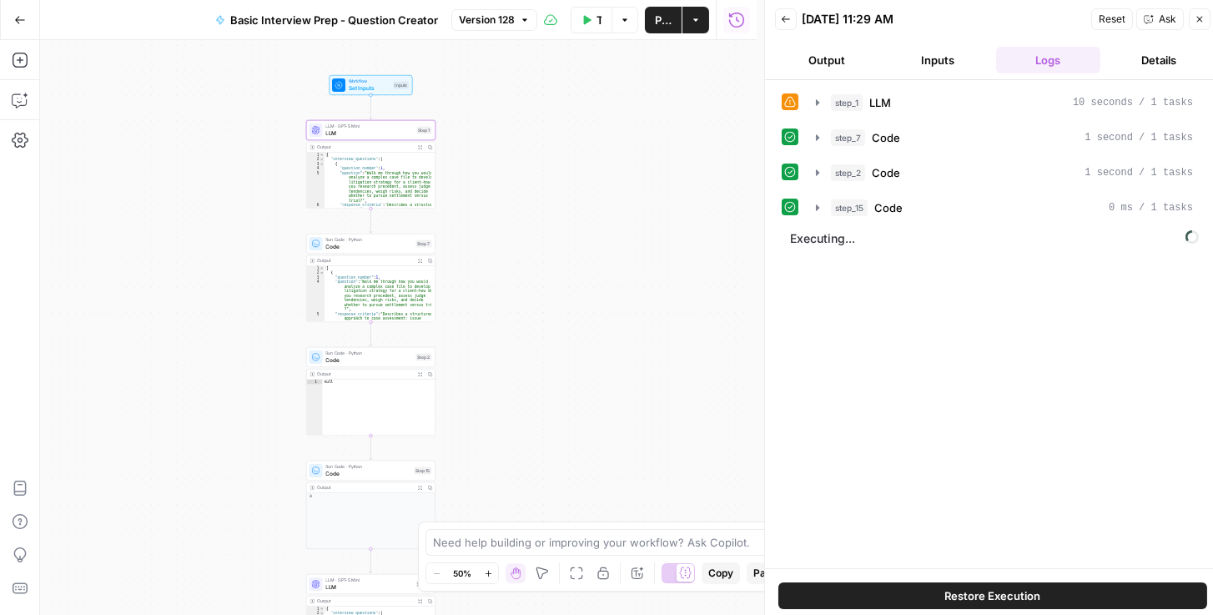
click at [372, 138] on div "LLM · GPT-5 Mini LLM Step 1 Copy step Delete step Add Note Test" at bounding box center [370, 130] width 129 height 20
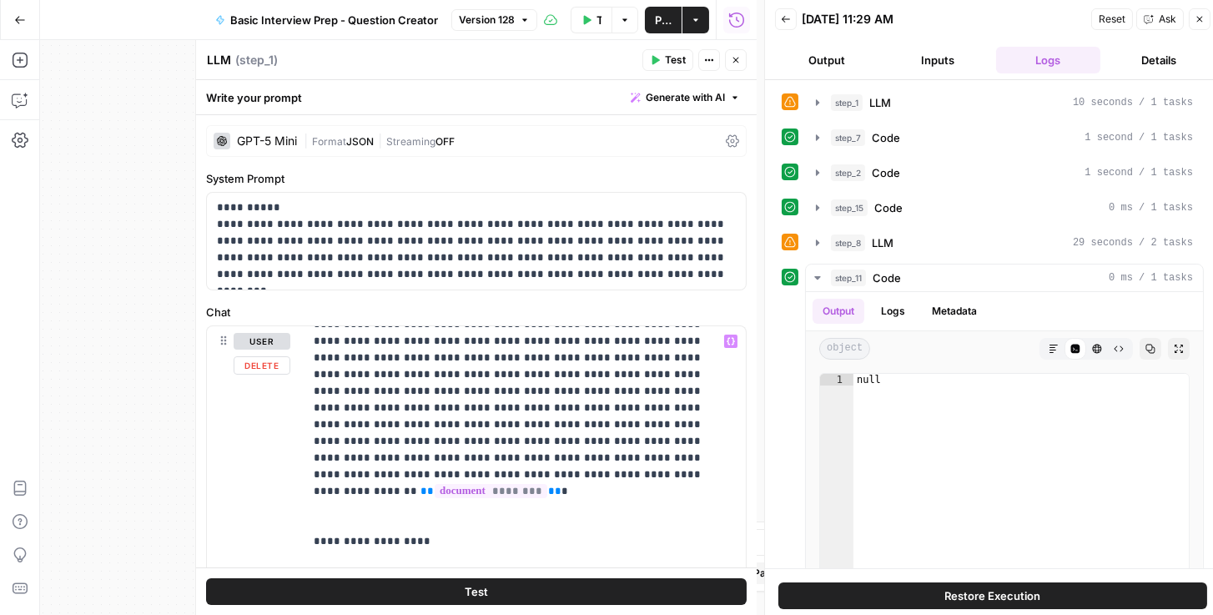
scroll to position [51, 0]
click at [737, 67] on button "Close" at bounding box center [736, 60] width 22 height 22
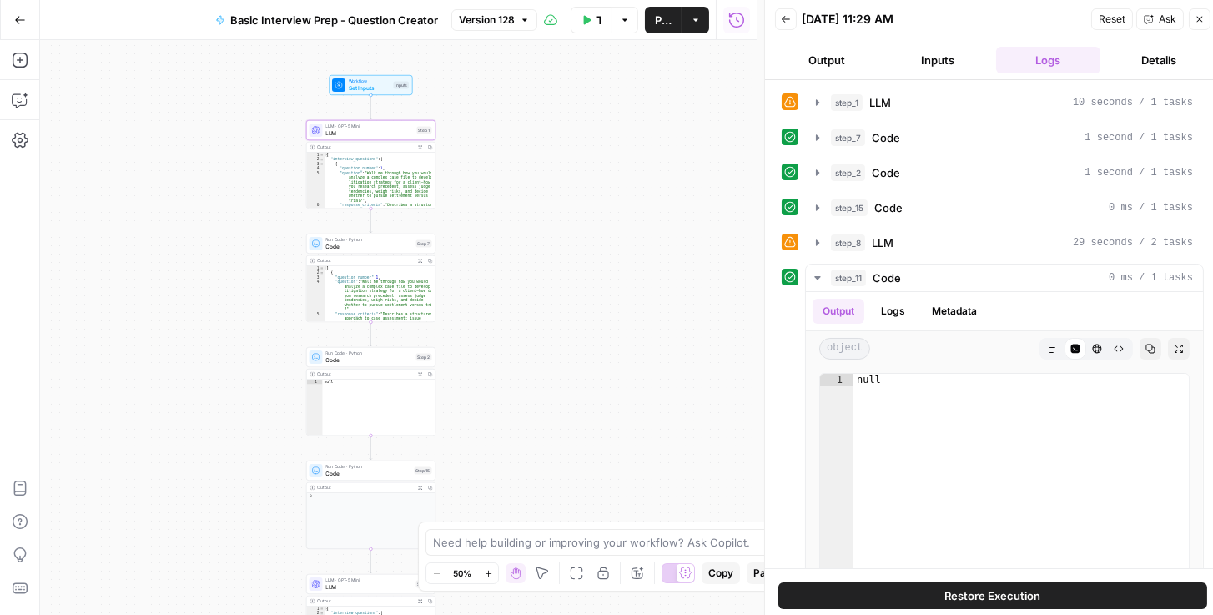
click at [785, 28] on button "Back" at bounding box center [786, 19] width 22 height 22
